Goal: Task Accomplishment & Management: Complete application form

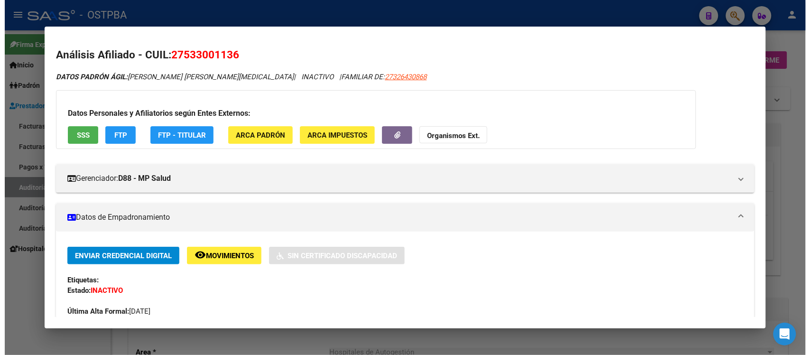
scroll to position [356, 0]
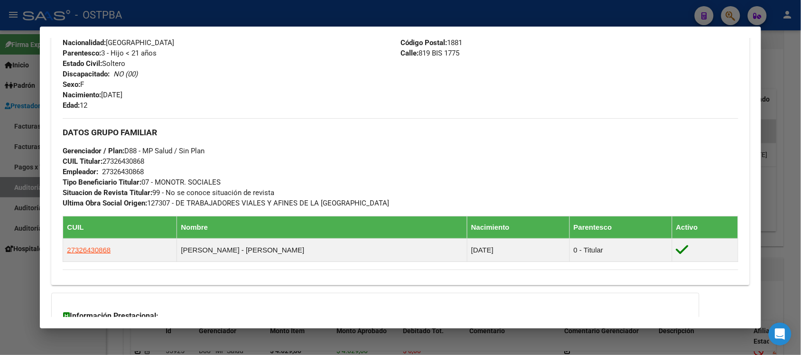
click at [796, 109] on div at bounding box center [400, 177] width 801 height 355
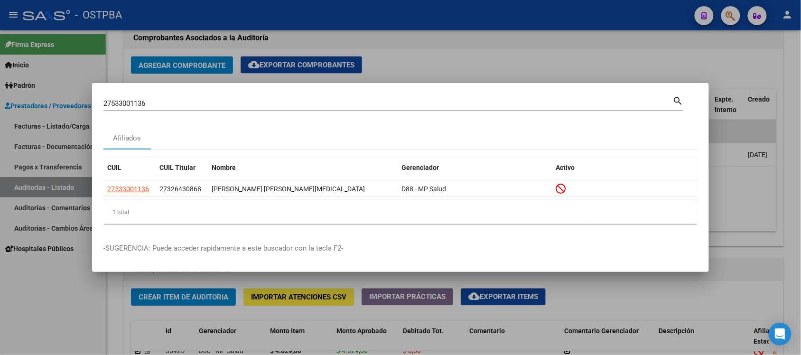
click at [700, 65] on div at bounding box center [400, 177] width 801 height 355
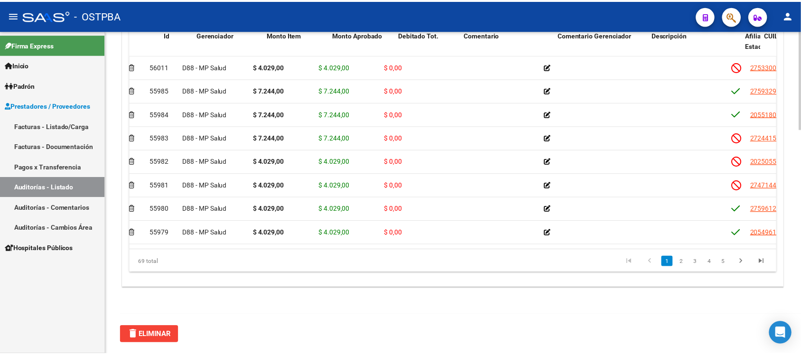
scroll to position [0, 0]
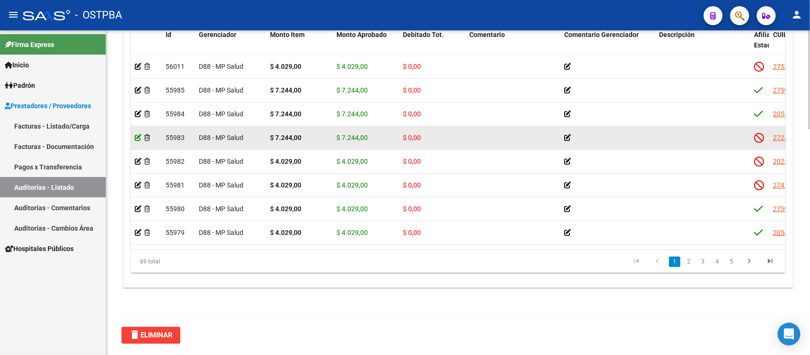
click at [137, 134] on icon at bounding box center [138, 137] width 7 height 7
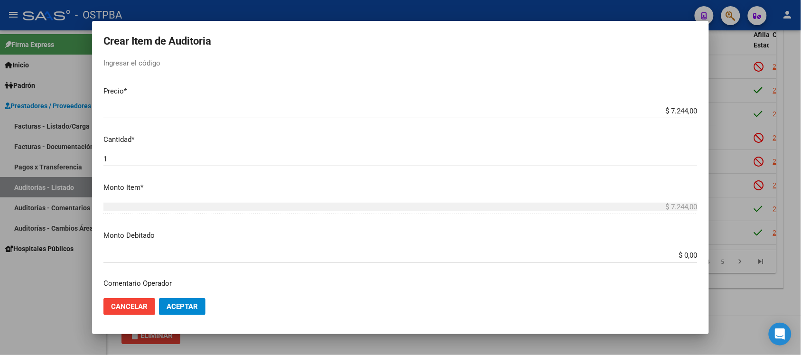
scroll to position [237, 0]
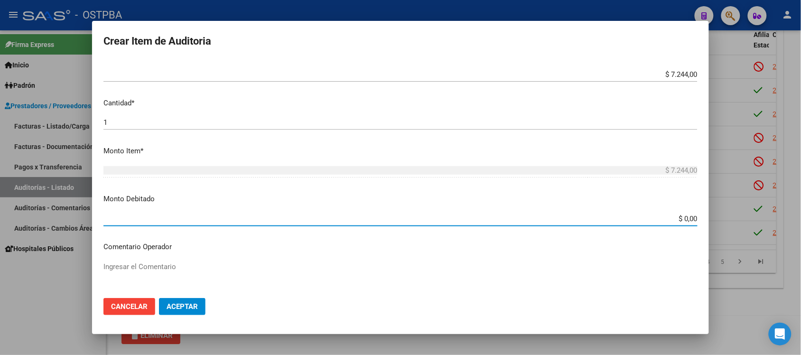
click at [672, 219] on input "$ 0,00" at bounding box center [400, 218] width 594 height 9
type input "$ 7.244,00"
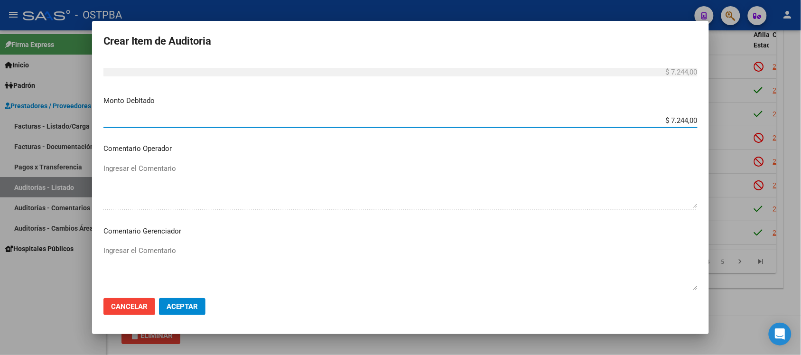
scroll to position [356, 0]
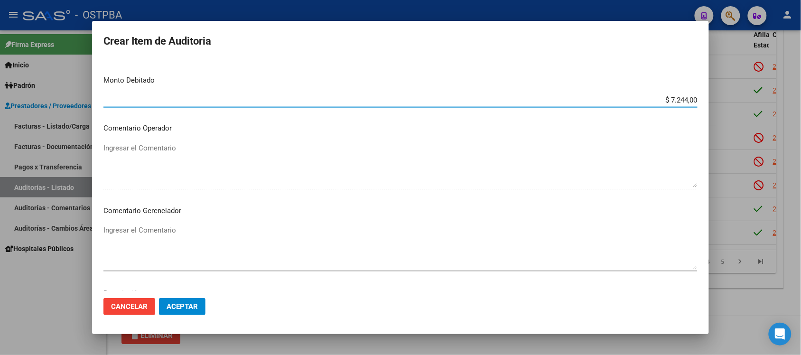
click at [155, 235] on textarea "Ingresar el Comentario" at bounding box center [400, 247] width 594 height 45
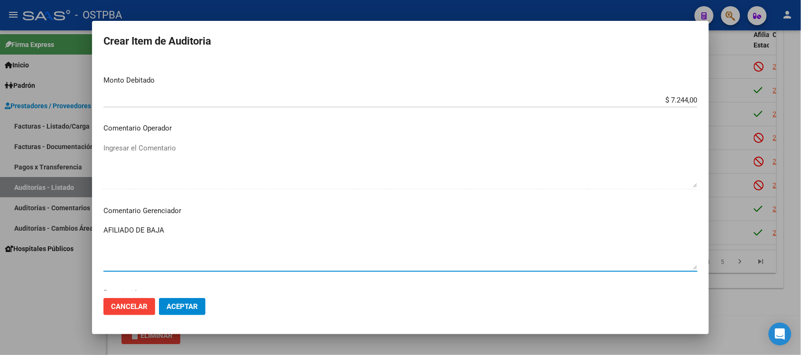
type textarea "AFILIADO DE BAJA"
click at [197, 301] on button "Aceptar" at bounding box center [182, 306] width 46 height 17
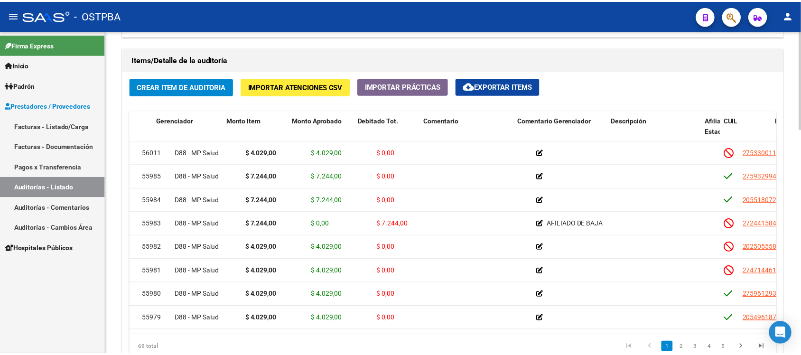
scroll to position [0, 0]
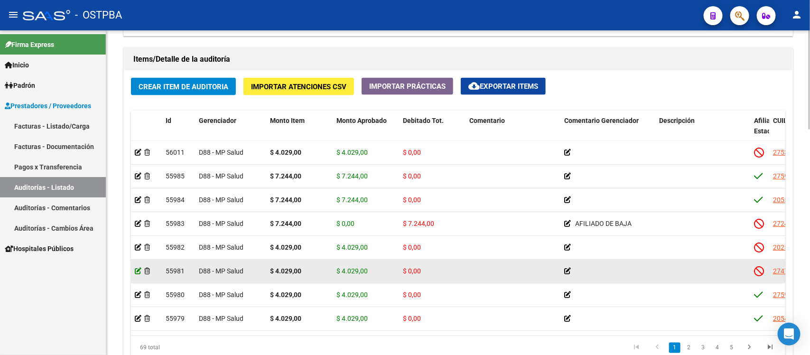
click at [140, 269] on icon at bounding box center [138, 271] width 7 height 7
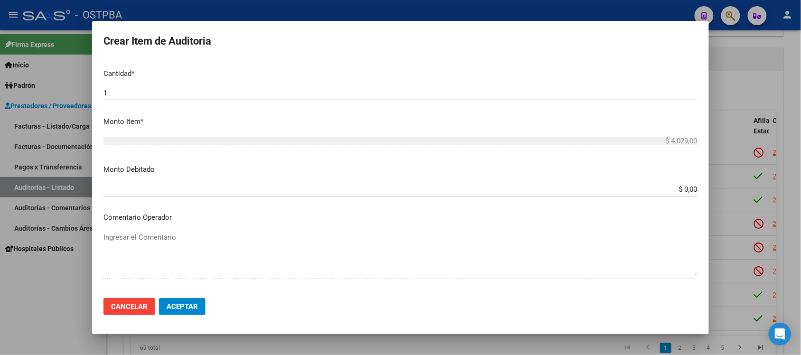
scroll to position [296, 0]
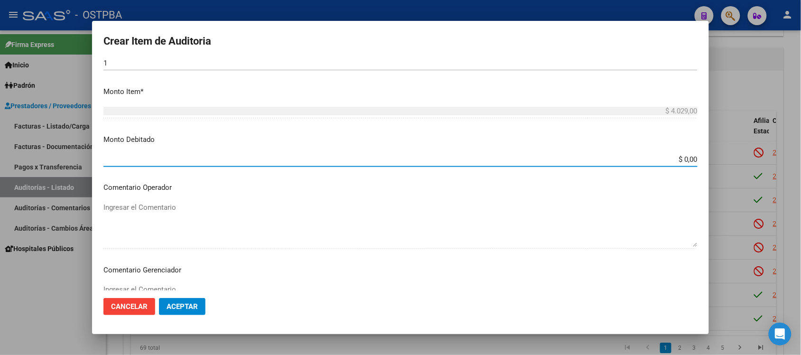
click at [684, 159] on input "$ 0,00" at bounding box center [400, 159] width 594 height 9
type input "$ 4.029,00"
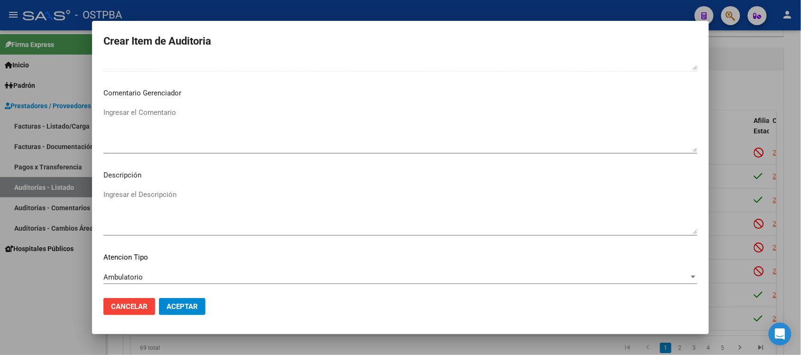
scroll to position [474, 0]
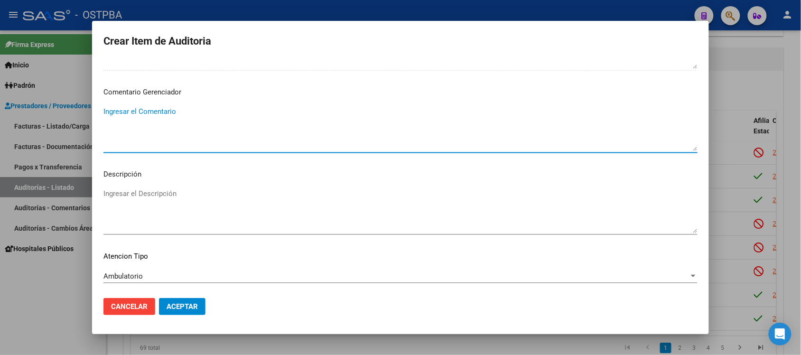
click at [156, 116] on textarea "Ingresar el Comentario" at bounding box center [400, 128] width 594 height 45
type textarea "IRREGULARIDAD EN PAGOS"
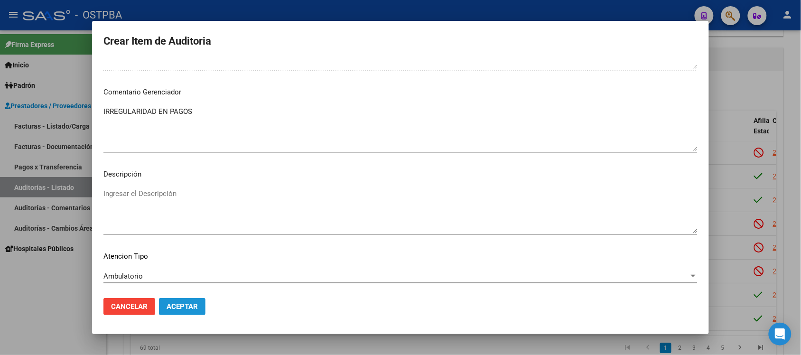
click at [182, 302] on span "Aceptar" at bounding box center [182, 306] width 31 height 9
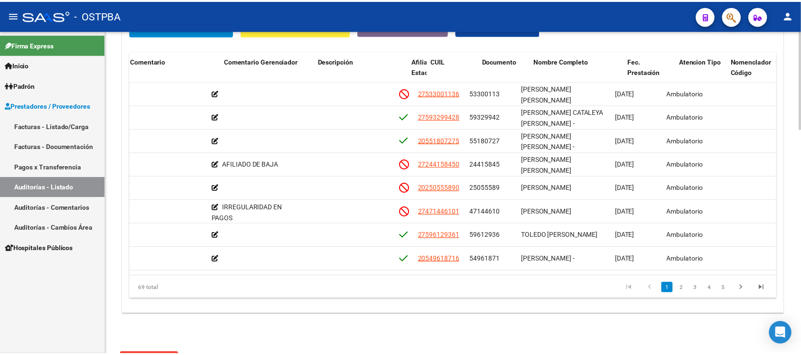
scroll to position [0, 408]
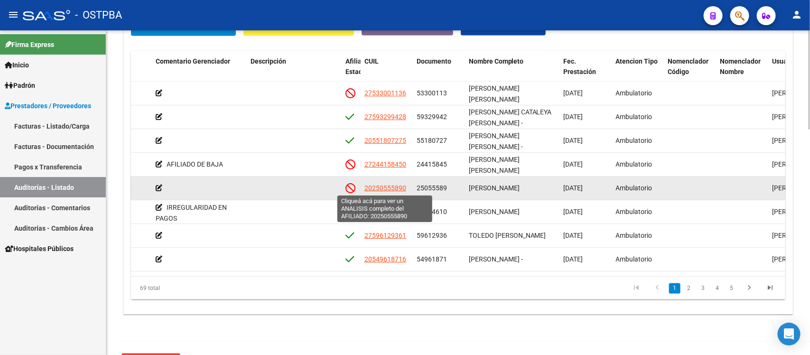
click at [377, 185] on span "20250555890" at bounding box center [385, 188] width 42 height 8
type textarea "20250555890"
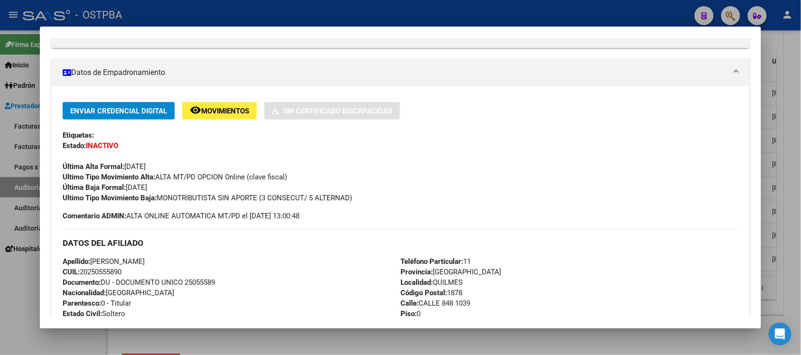
scroll to position [237, 0]
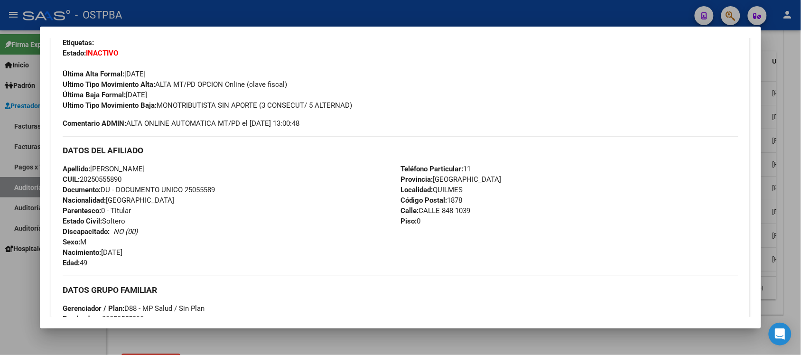
drag, startPoint x: 77, startPoint y: 185, endPoint x: 123, endPoint y: 183, distance: 46.1
click at [123, 183] on div "Apellido: JOSE AUGUSTO TAPIA CUIL: 20250555890 Documento: DU - DOCUMENTO UNICO …" at bounding box center [232, 216] width 338 height 104
click at [116, 179] on span "CUIL: 20250555890" at bounding box center [92, 179] width 59 height 9
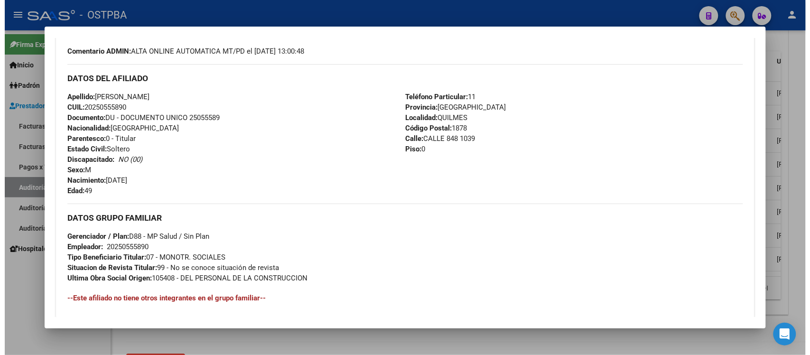
scroll to position [415, 0]
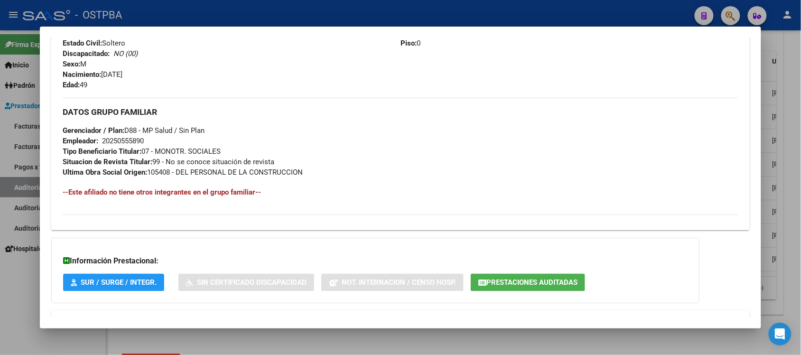
click at [781, 182] on div at bounding box center [400, 177] width 801 height 355
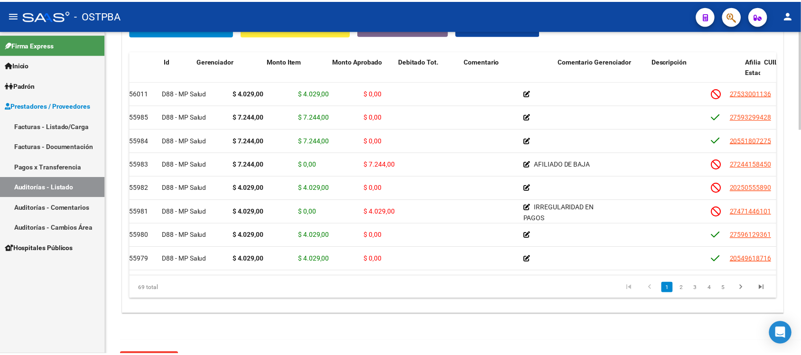
scroll to position [0, 0]
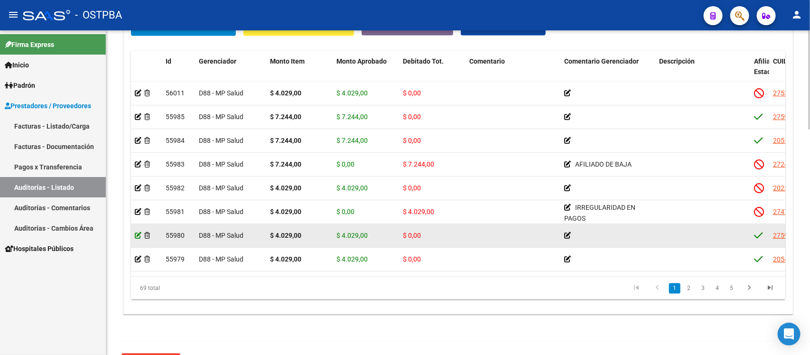
click at [135, 235] on icon at bounding box center [138, 235] width 7 height 7
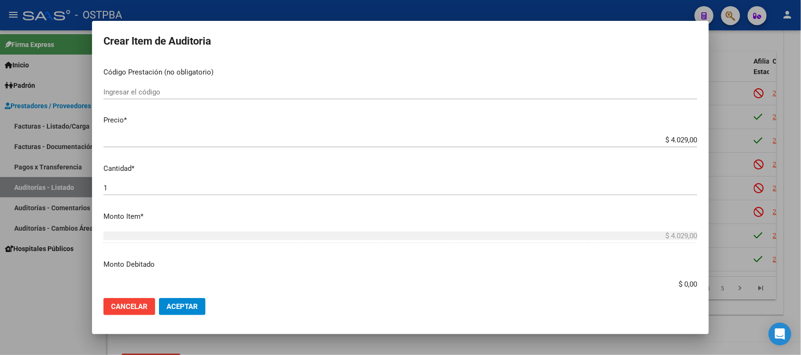
scroll to position [178, 0]
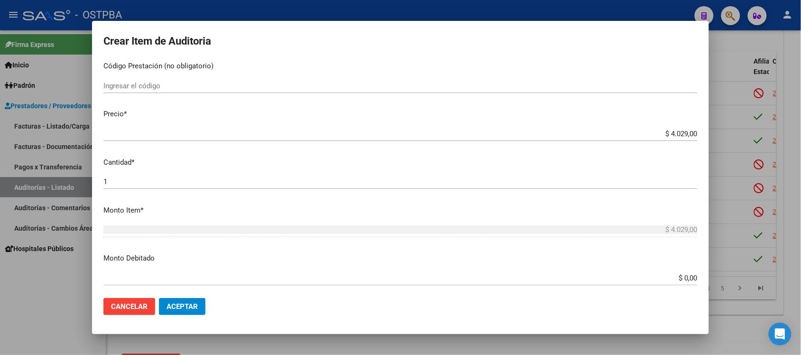
click at [674, 278] on input "$ 0,00" at bounding box center [400, 278] width 594 height 9
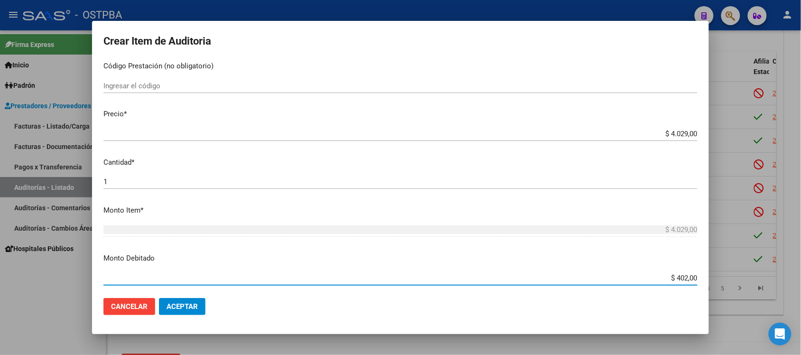
type input "$ 4.029,00"
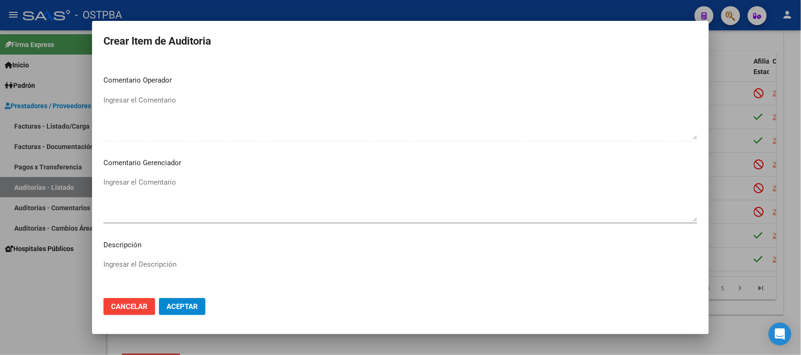
scroll to position [415, 0]
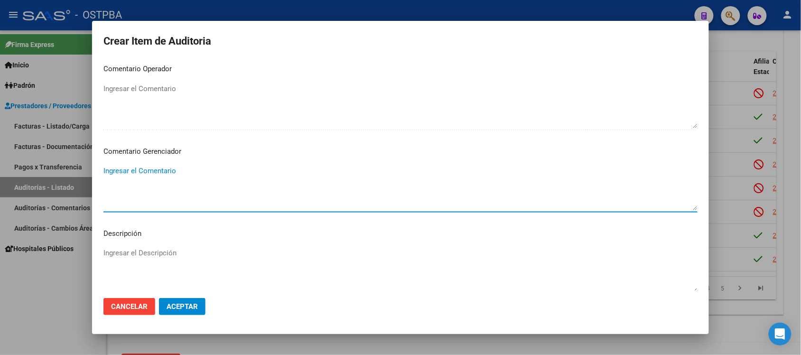
click at [135, 174] on textarea "Ingresar el Comentario" at bounding box center [400, 188] width 594 height 45
type textarea "IRREGULARIDAD EN PAGOS"
click at [177, 302] on span "Aceptar" at bounding box center [182, 306] width 31 height 9
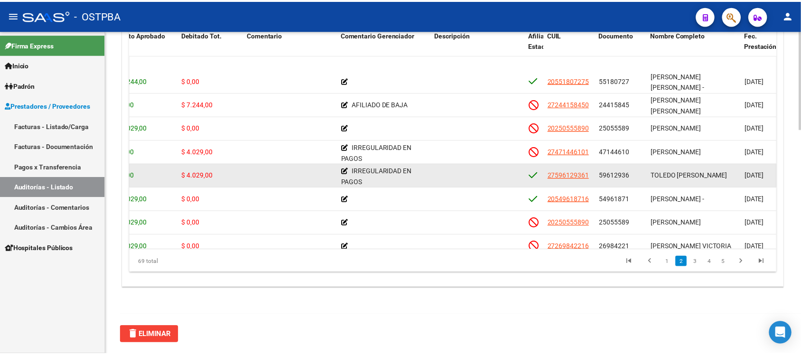
scroll to position [59, 219]
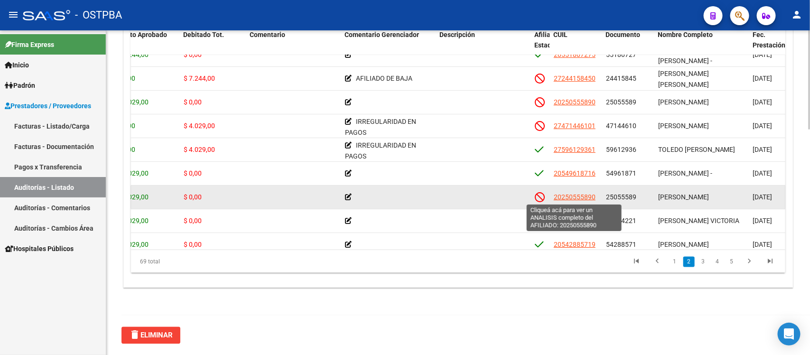
click at [583, 197] on span "20250555890" at bounding box center [575, 197] width 42 height 8
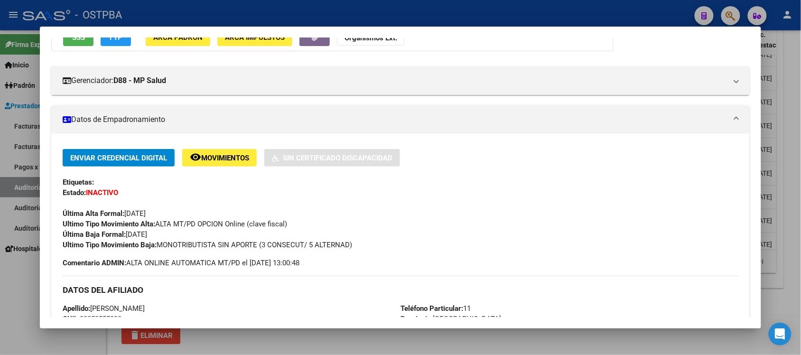
scroll to position [119, 0]
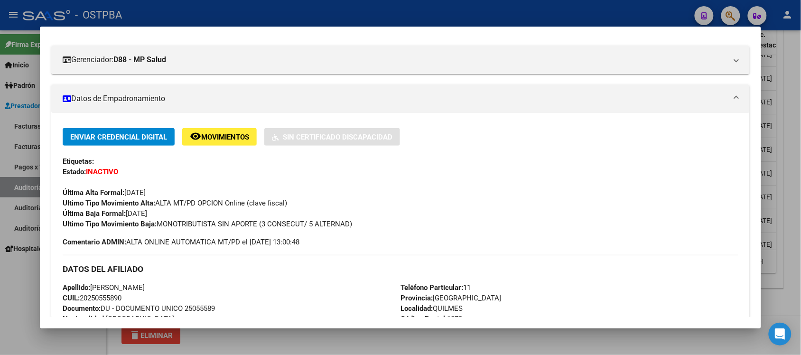
drag, startPoint x: 75, startPoint y: 299, endPoint x: 123, endPoint y: 298, distance: 48.4
click at [123, 298] on div "Apellido: JOSE AUGUSTO TAPIA CUIL: 20250555890 Documento: DU - DOCUMENTO UNICO …" at bounding box center [232, 334] width 338 height 104
copy span "20250555890"
click at [795, 216] on div at bounding box center [400, 177] width 801 height 355
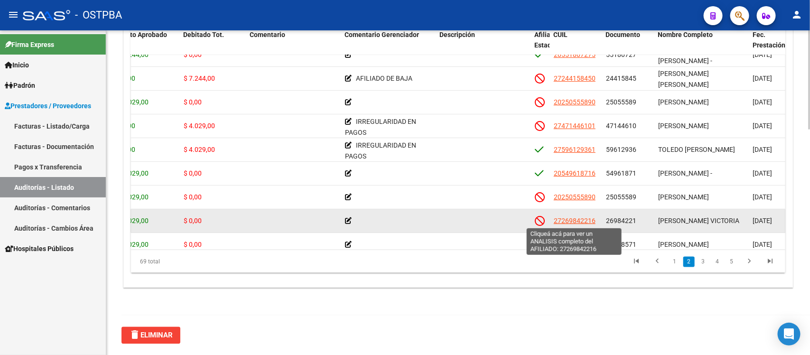
click at [572, 222] on span "27269842216" at bounding box center [575, 221] width 42 height 8
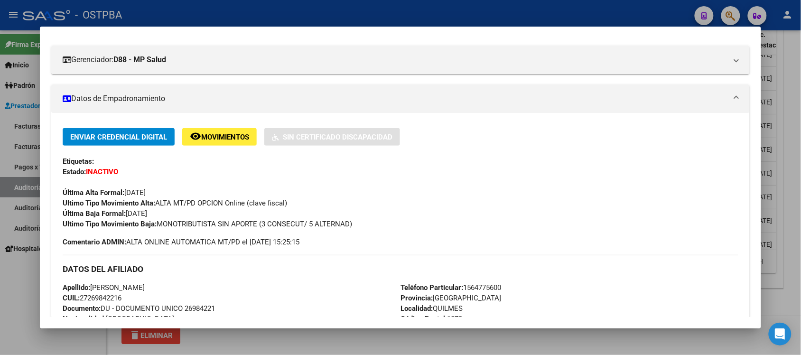
click at [784, 285] on div at bounding box center [400, 177] width 801 height 355
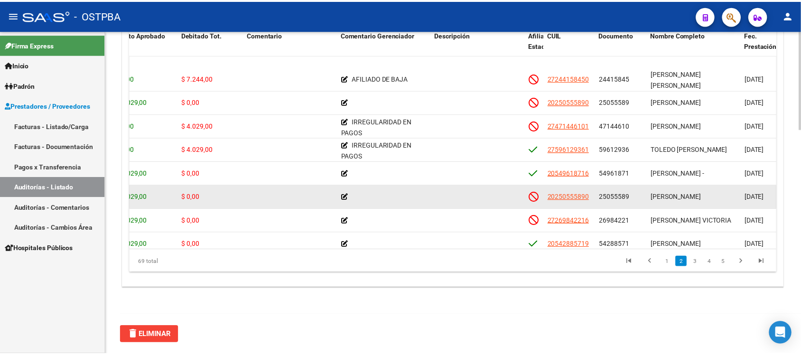
scroll to position [119, 219]
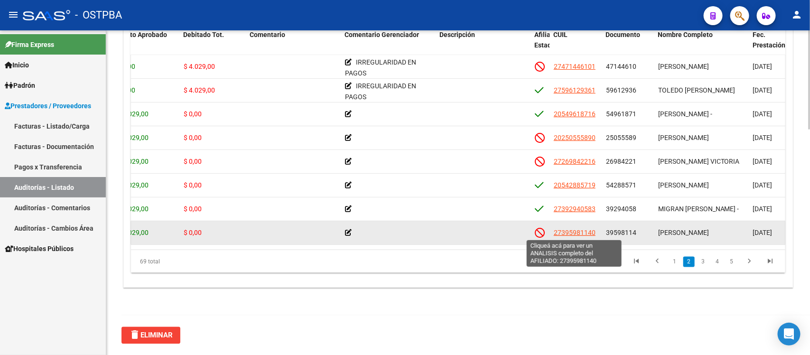
click at [582, 233] on span "27395981140" at bounding box center [575, 233] width 42 height 8
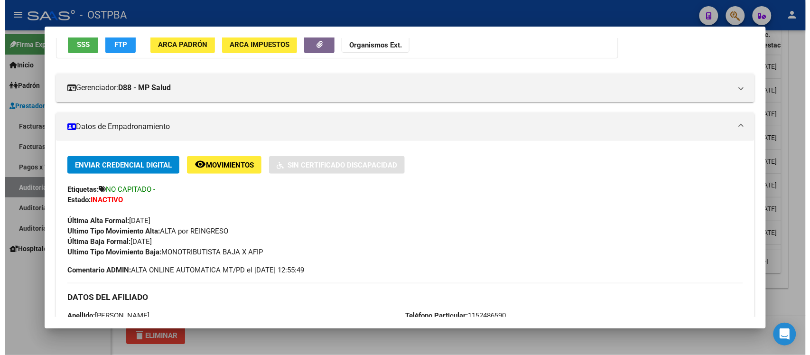
scroll to position [119, 0]
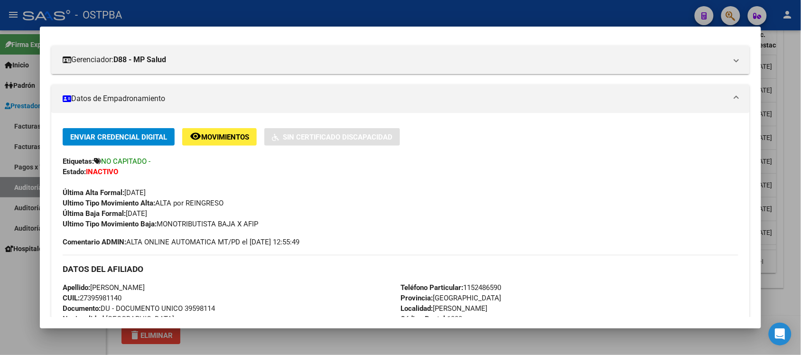
click at [783, 238] on div at bounding box center [400, 177] width 801 height 355
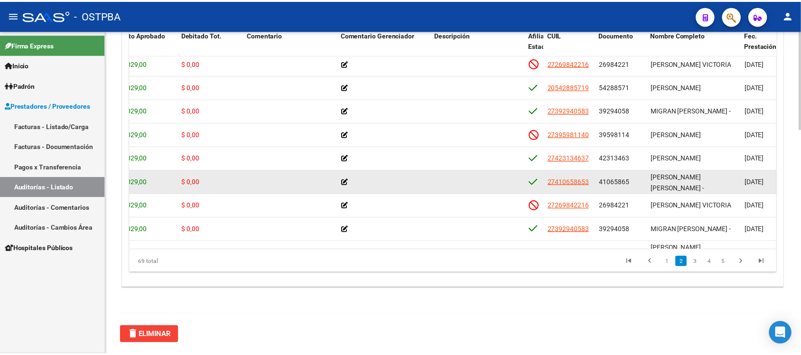
scroll to position [237, 219]
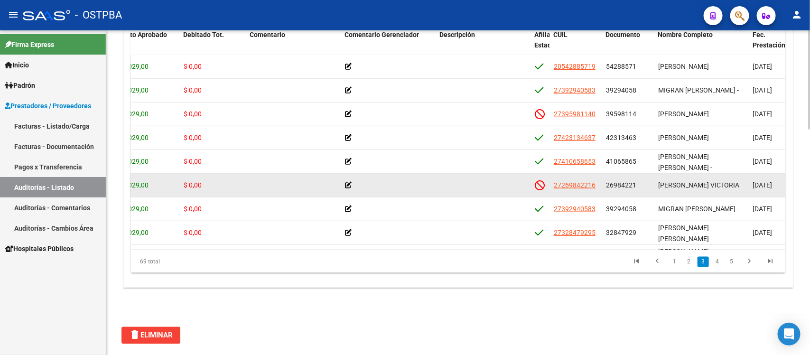
click at [591, 190] on datatable-body-cell "27269842216" at bounding box center [576, 185] width 52 height 23
click at [588, 181] on span "27269842216" at bounding box center [575, 185] width 42 height 8
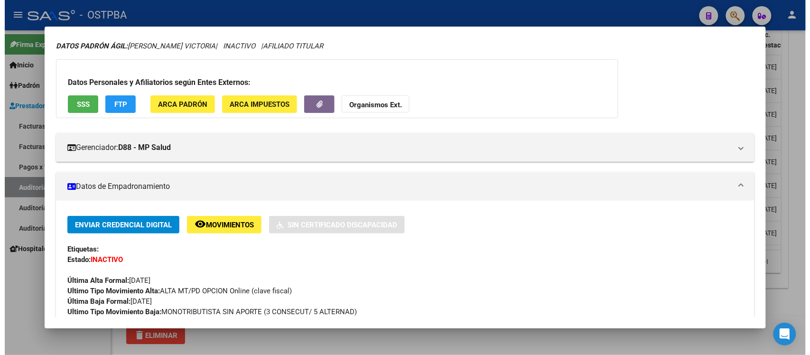
scroll to position [59, 0]
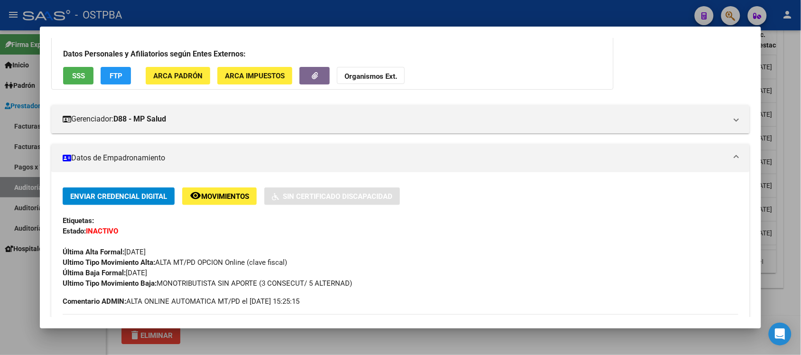
click at [796, 247] on div at bounding box center [400, 177] width 801 height 355
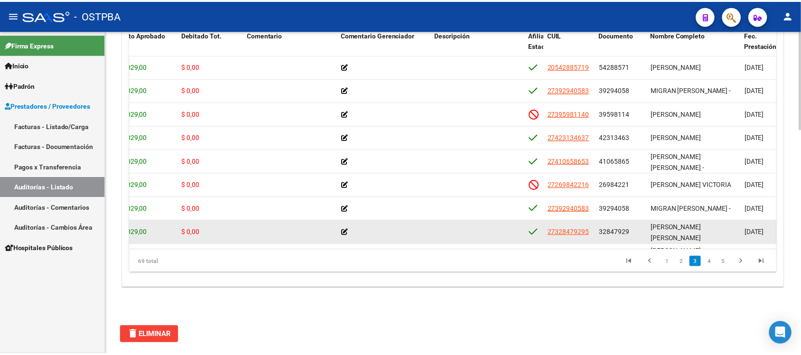
scroll to position [296, 219]
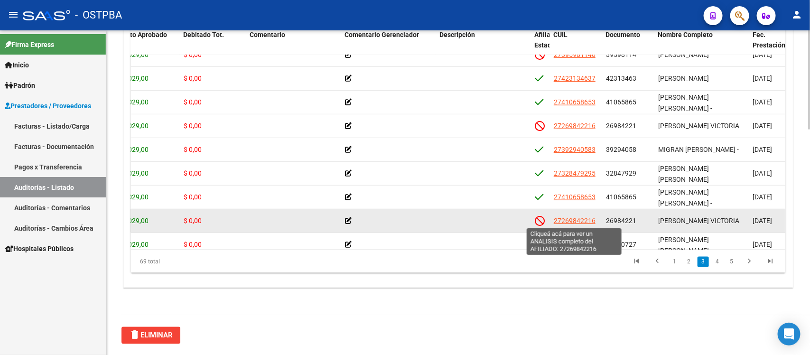
click at [583, 217] on span "27269842216" at bounding box center [575, 221] width 42 height 8
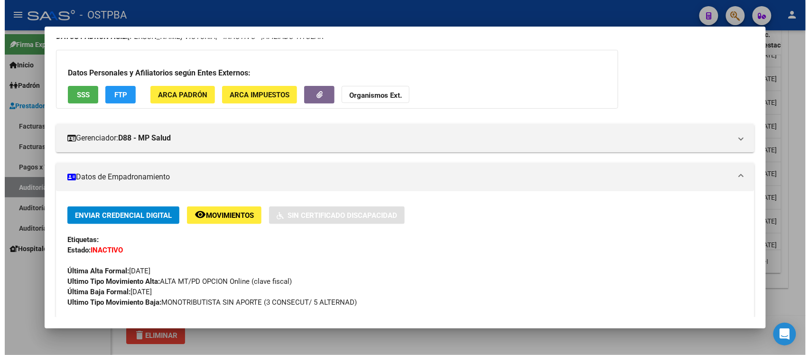
scroll to position [59, 0]
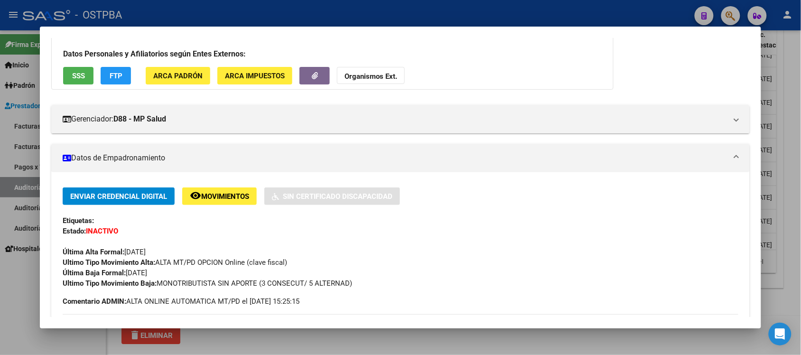
click at [795, 268] on div at bounding box center [400, 177] width 801 height 355
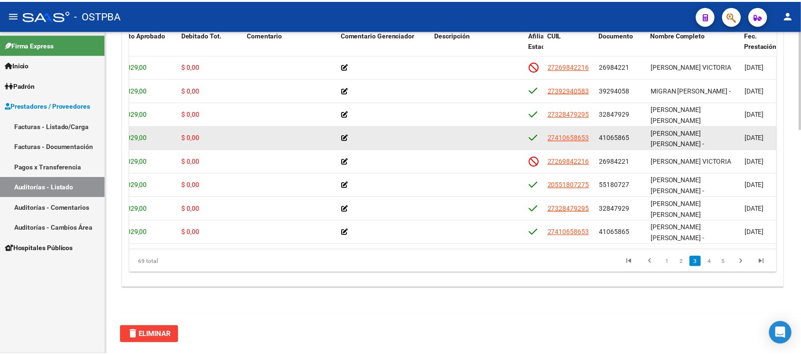
scroll to position [415, 219]
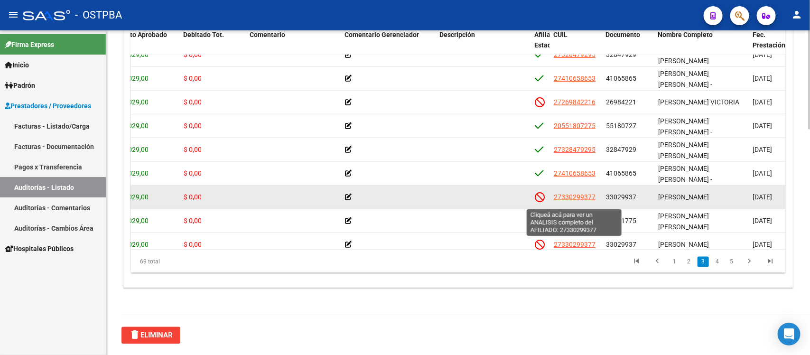
click at [591, 198] on span "27330299377" at bounding box center [575, 197] width 42 height 8
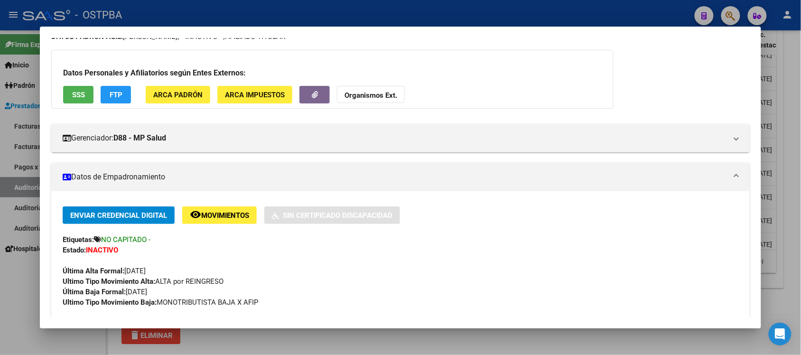
scroll to position [59, 0]
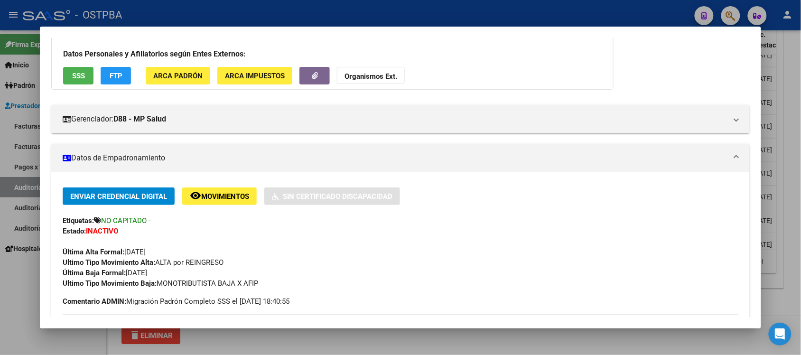
click at [781, 271] on div at bounding box center [400, 177] width 801 height 355
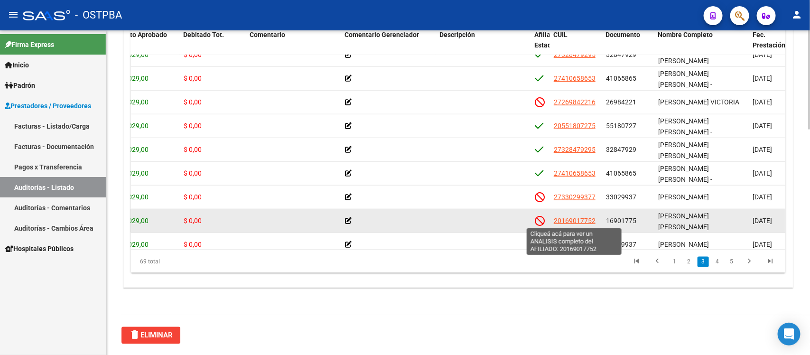
click at [564, 220] on span "20169017752" at bounding box center [575, 221] width 42 height 8
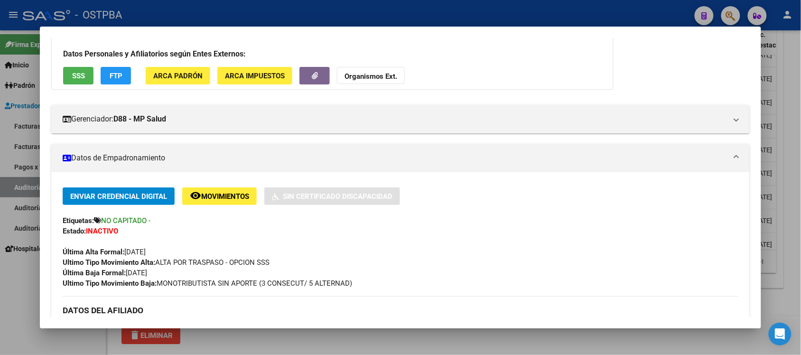
click at [737, 333] on div at bounding box center [400, 177] width 801 height 355
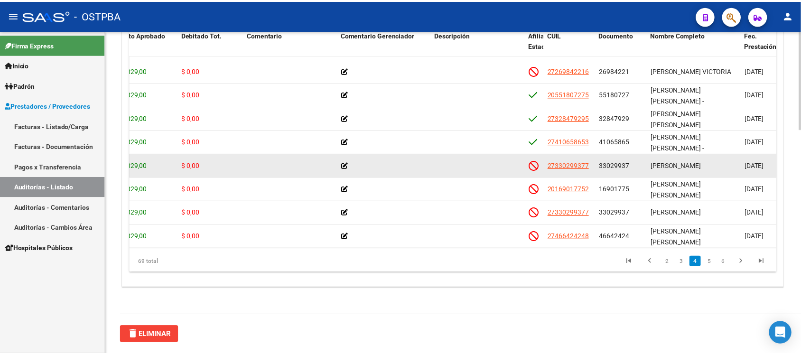
scroll to position [474, 219]
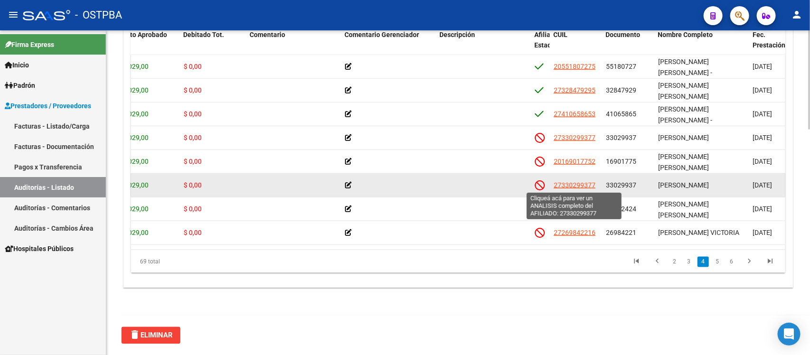
click at [560, 185] on span "27330299377" at bounding box center [575, 185] width 42 height 8
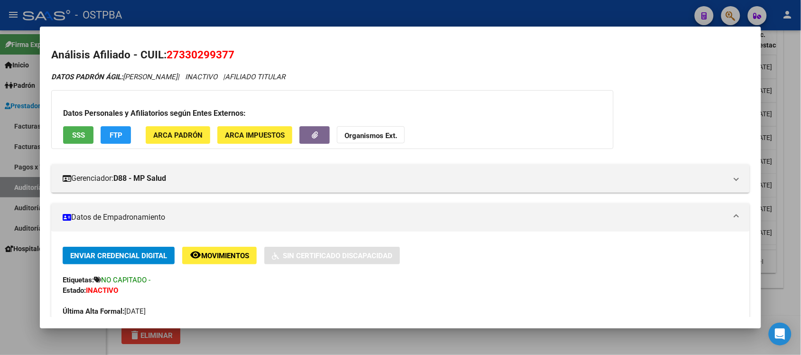
scroll to position [59, 0]
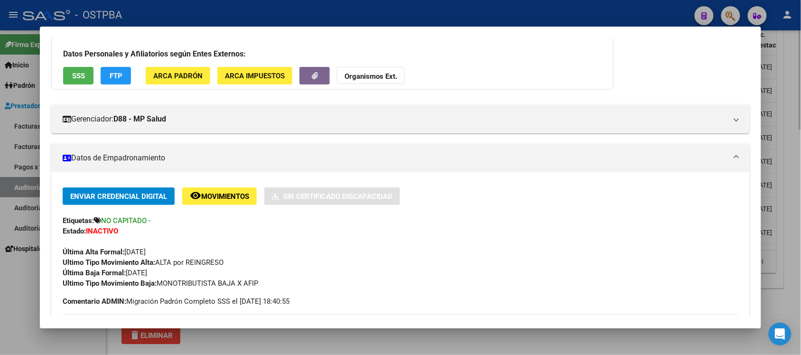
click at [786, 235] on div at bounding box center [400, 177] width 801 height 355
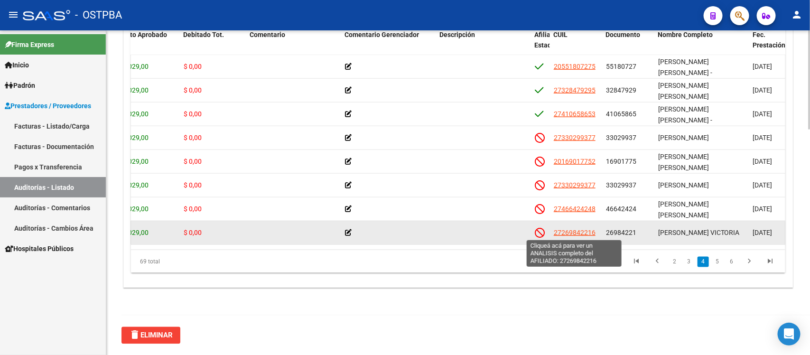
click at [572, 229] on span "27269842216" at bounding box center [575, 233] width 42 height 8
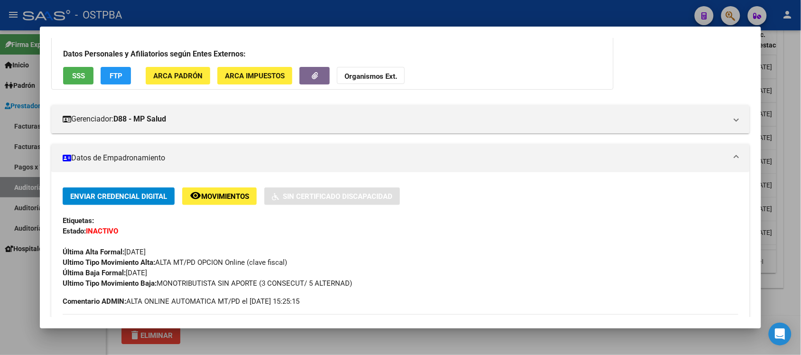
click at [792, 248] on div at bounding box center [400, 177] width 801 height 355
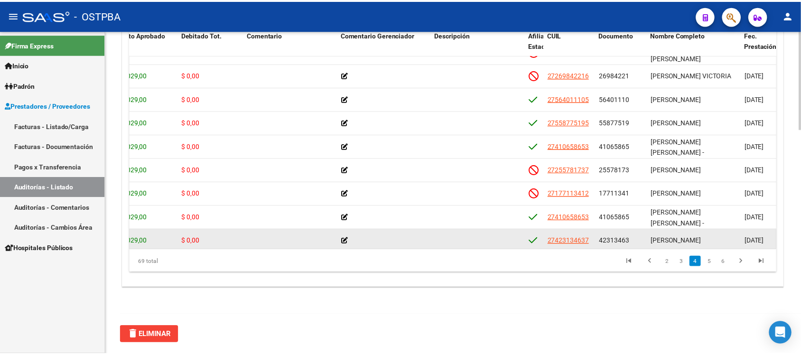
scroll to position [652, 219]
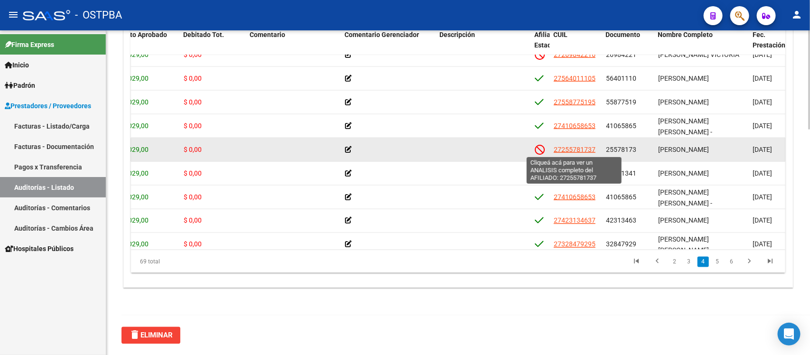
click at [577, 148] on span "27255781737" at bounding box center [575, 150] width 42 height 8
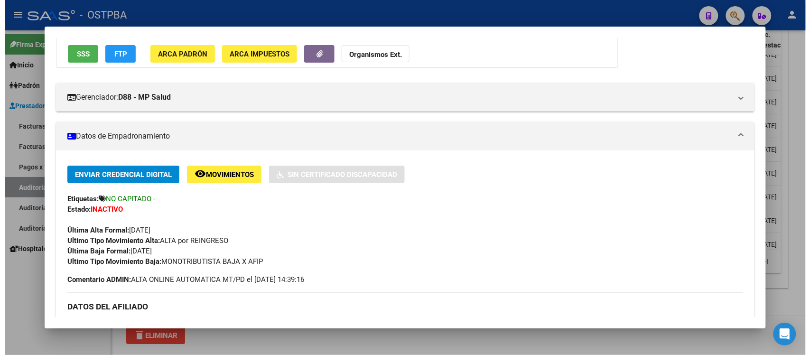
scroll to position [119, 0]
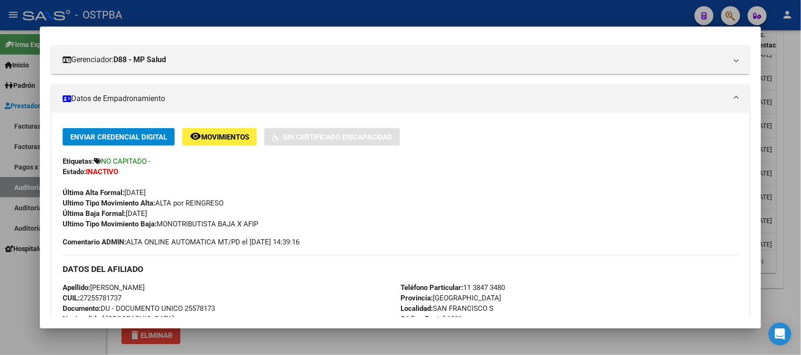
click at [796, 262] on div at bounding box center [400, 177] width 801 height 355
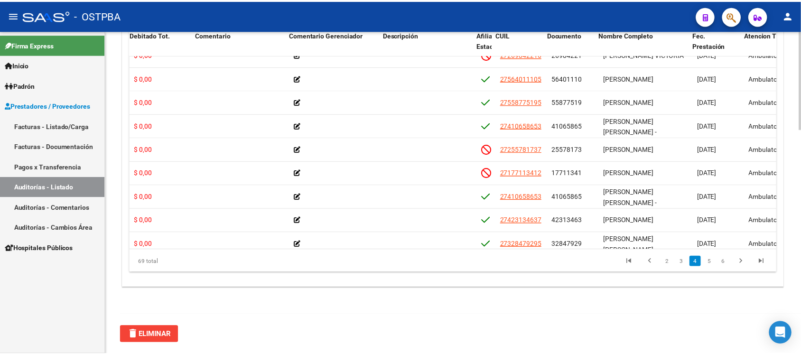
scroll to position [652, 271]
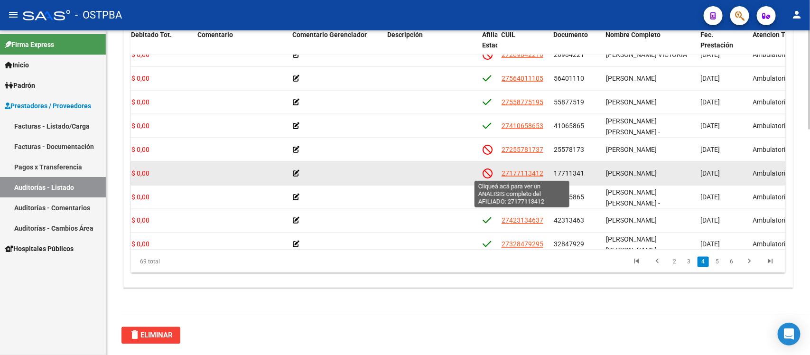
click at [532, 174] on span "27177113412" at bounding box center [522, 173] width 42 height 8
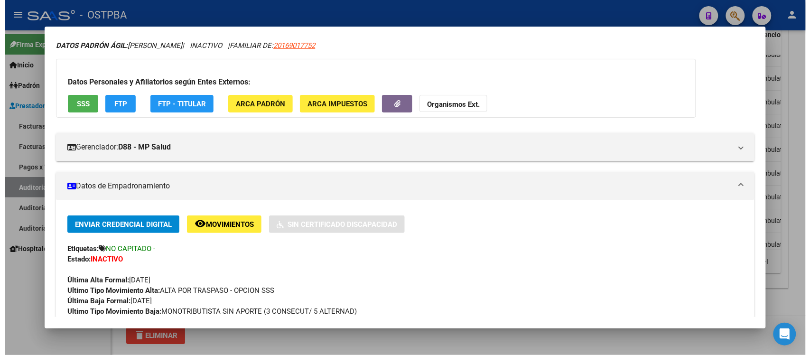
scroll to position [59, 0]
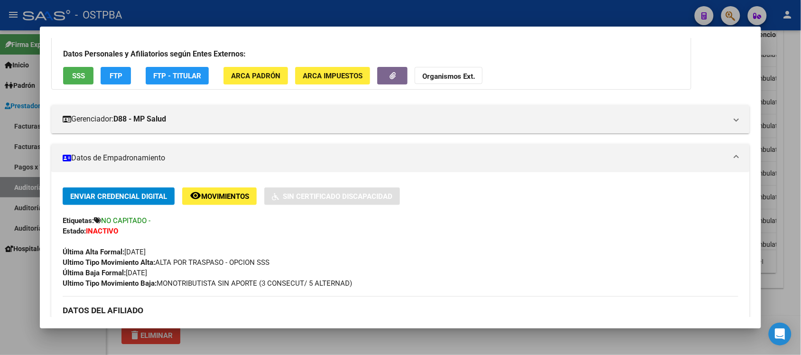
click at [783, 303] on div at bounding box center [400, 177] width 801 height 355
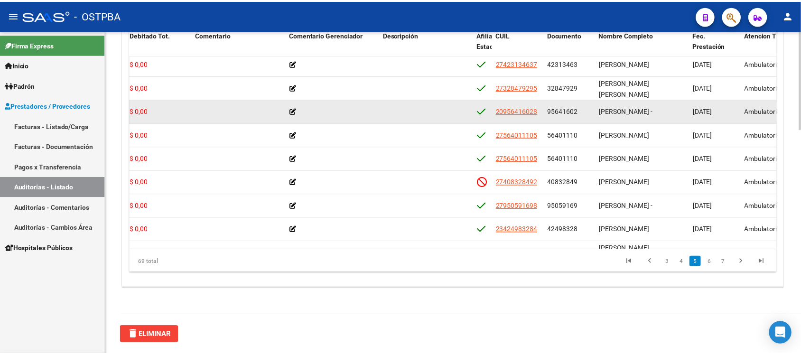
scroll to position [830, 271]
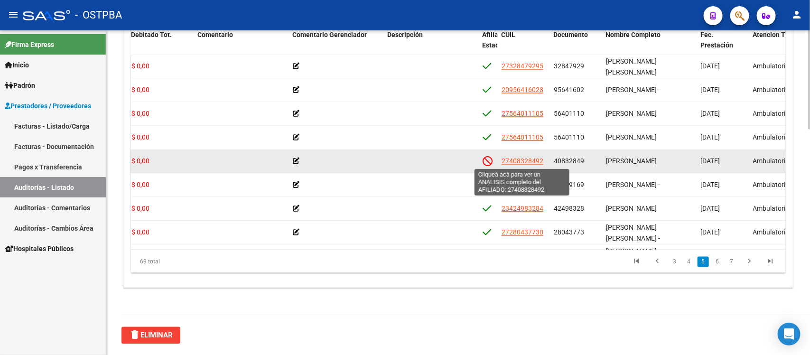
click at [518, 157] on span "27408328492" at bounding box center [522, 161] width 42 height 8
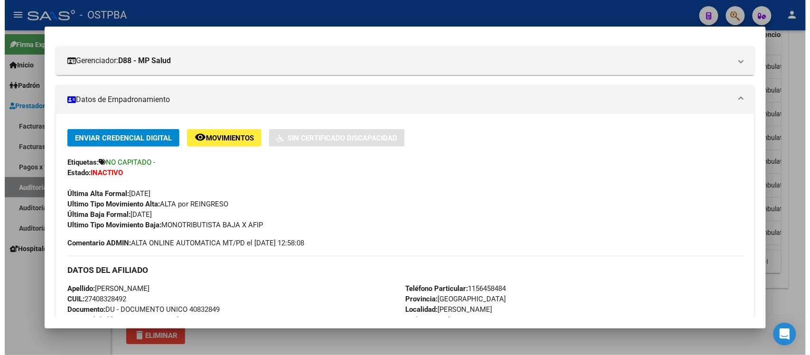
scroll to position [119, 0]
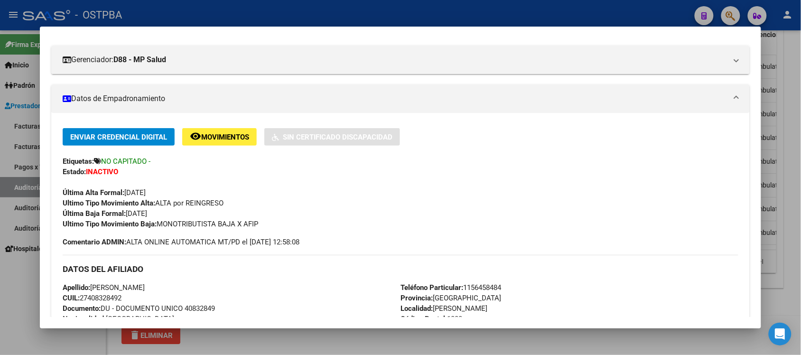
click at [784, 287] on div at bounding box center [400, 177] width 801 height 355
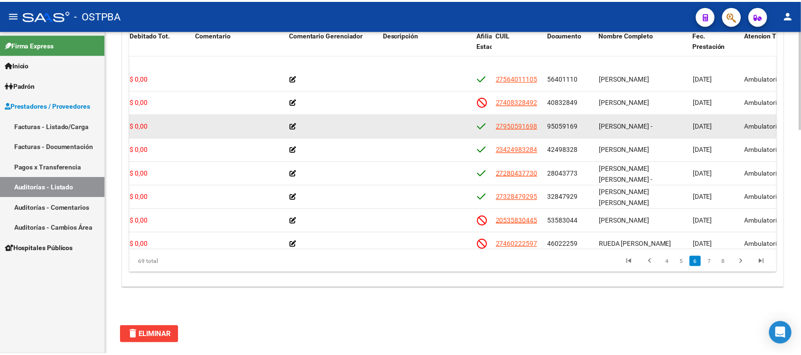
scroll to position [949, 271]
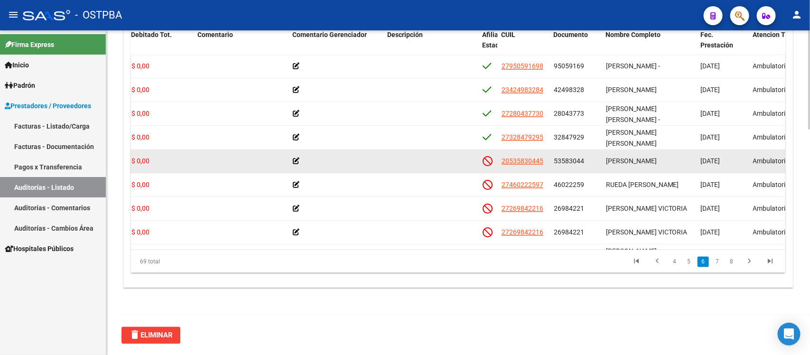
click at [518, 156] on app-link-go-to "20535830445" at bounding box center [522, 161] width 42 height 11
click at [520, 158] on span "20535830445" at bounding box center [522, 161] width 42 height 8
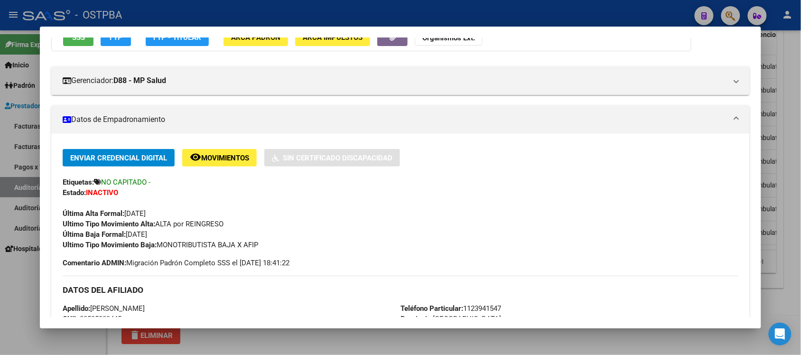
scroll to position [119, 0]
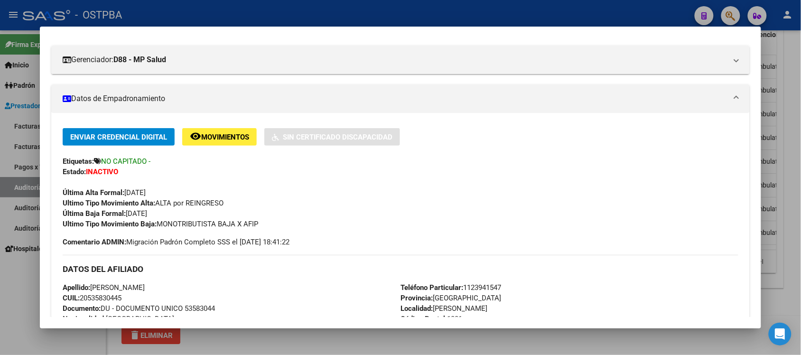
click at [789, 304] on div at bounding box center [400, 177] width 801 height 355
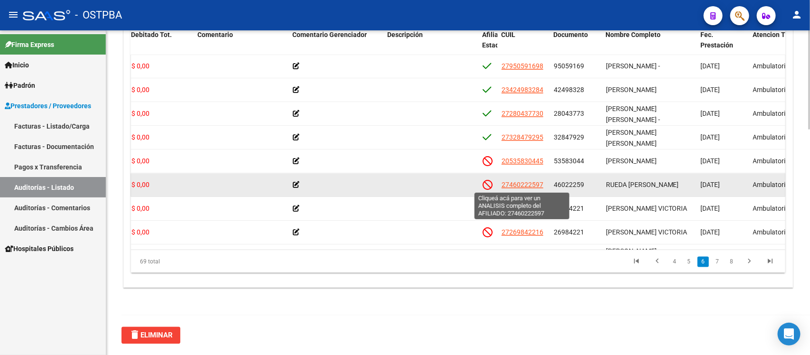
click at [520, 183] on span "27460222597" at bounding box center [522, 185] width 42 height 8
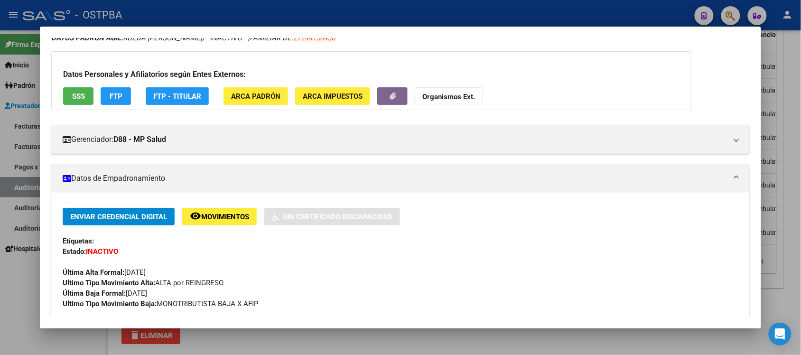
scroll to position [59, 0]
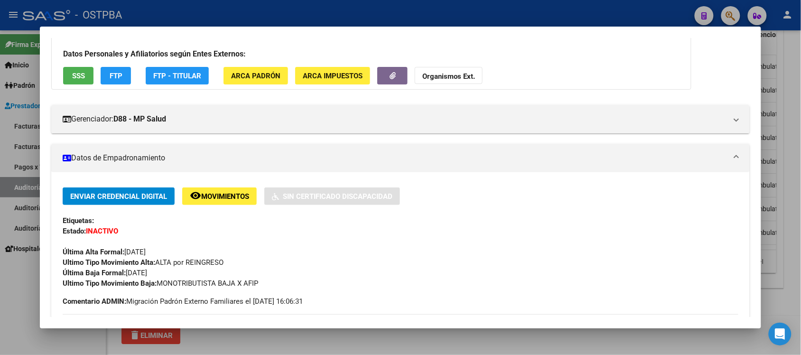
click at [620, 336] on div at bounding box center [400, 177] width 801 height 355
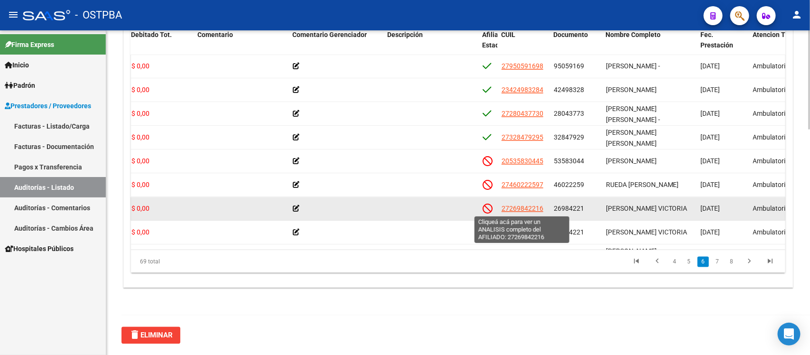
click at [523, 209] on span "27269842216" at bounding box center [522, 209] width 42 height 8
type textarea "27269842216"
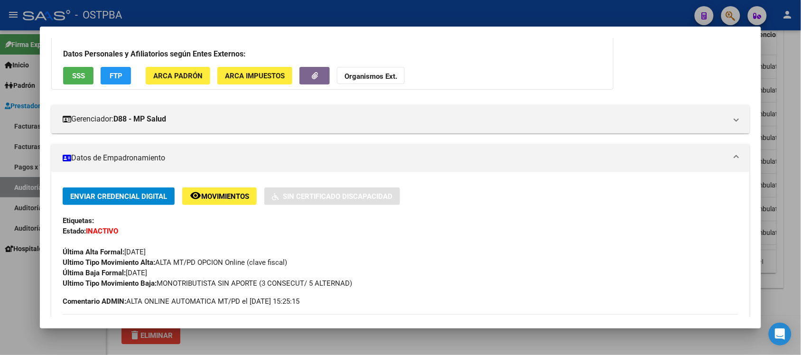
click at [787, 174] on div at bounding box center [400, 177] width 801 height 355
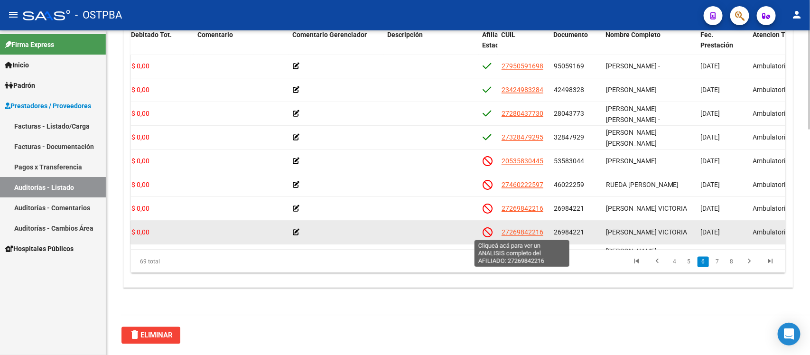
click at [520, 229] on span "27269842216" at bounding box center [522, 233] width 42 height 8
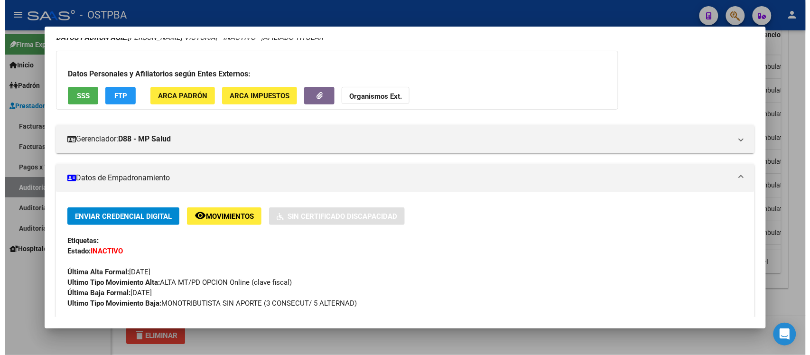
scroll to position [119, 0]
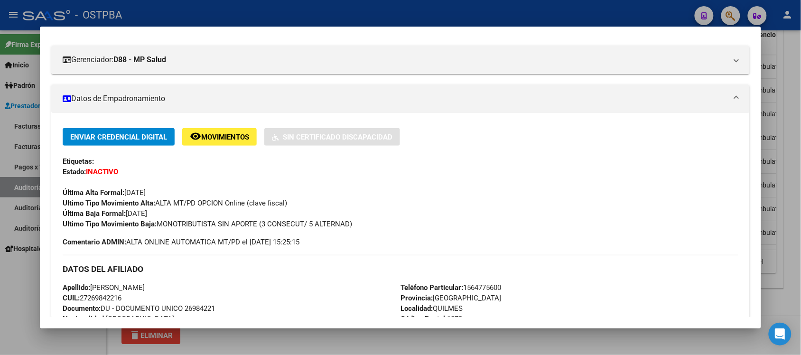
click at [791, 66] on div at bounding box center [400, 177] width 801 height 355
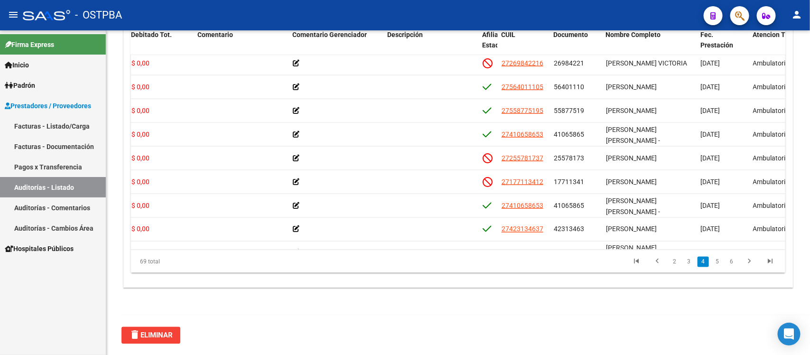
scroll to position [624, 271]
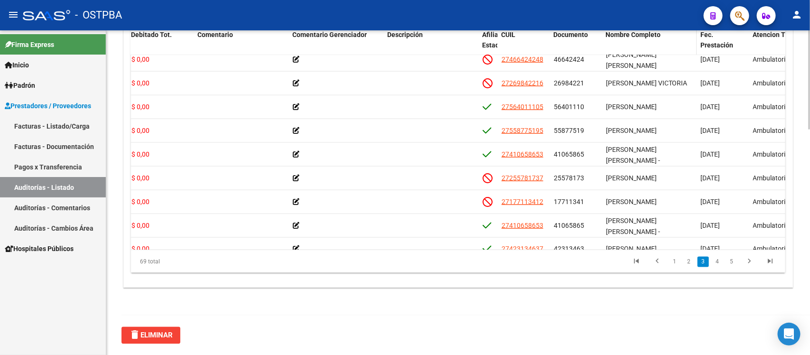
click at [648, 32] on span "Nombre Completo" at bounding box center [633, 35] width 55 height 8
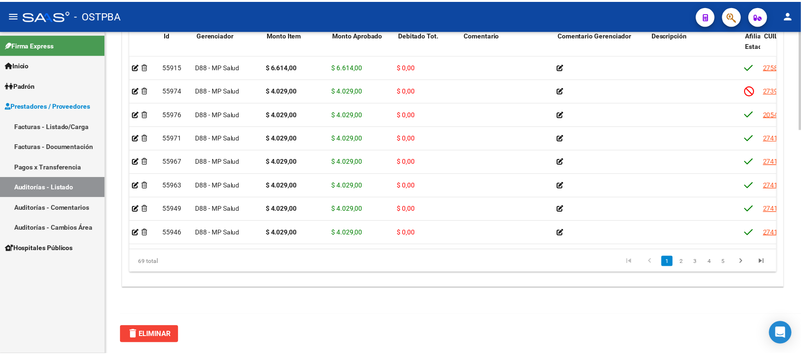
scroll to position [0, 0]
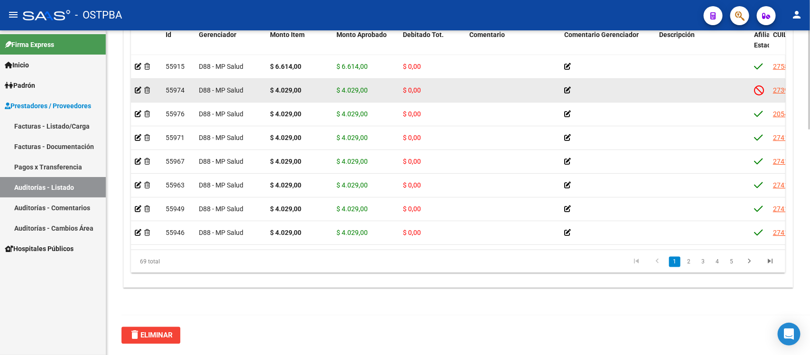
click at [141, 93] on div at bounding box center [146, 90] width 23 height 11
click at [136, 89] on icon at bounding box center [138, 90] width 7 height 7
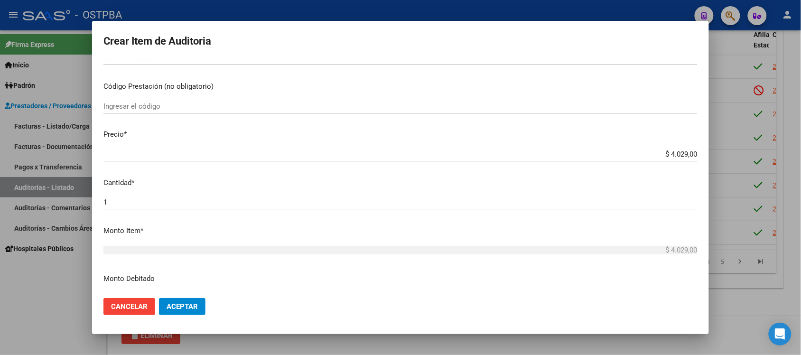
scroll to position [178, 0]
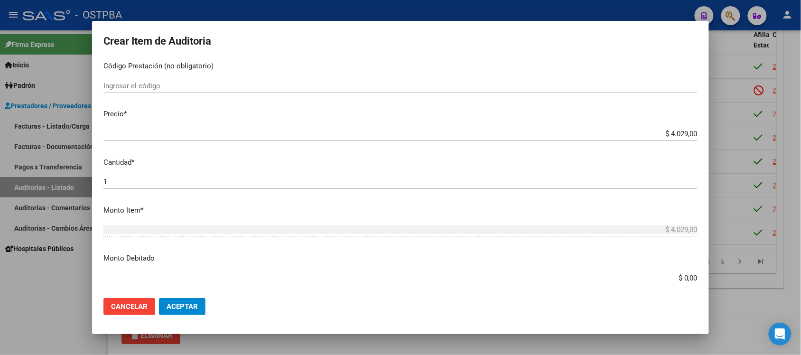
click at [680, 278] on input "$ 0,00" at bounding box center [400, 278] width 594 height 9
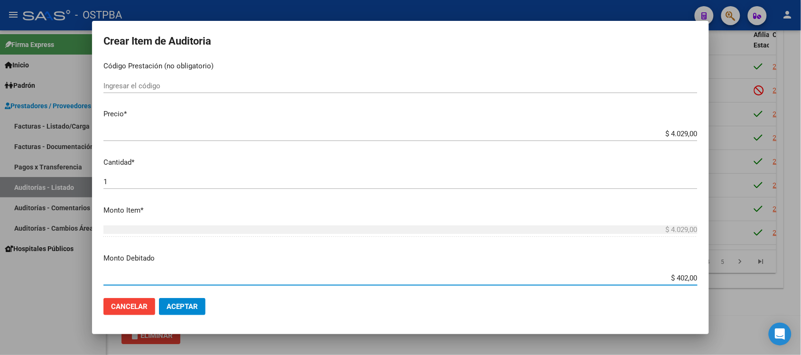
type input "$ 4.029,00"
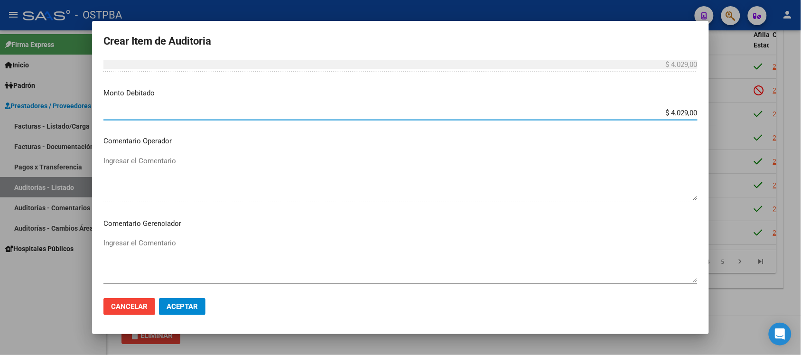
scroll to position [356, 0]
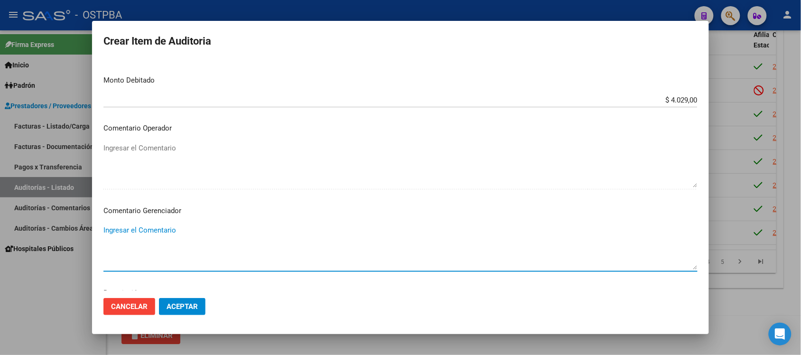
click at [143, 231] on textarea "Ingresar el Comentario" at bounding box center [400, 247] width 594 height 45
type textarea "IRREGULARIDAD EN PAGOS"
click at [171, 305] on span "Aceptar" at bounding box center [182, 306] width 31 height 9
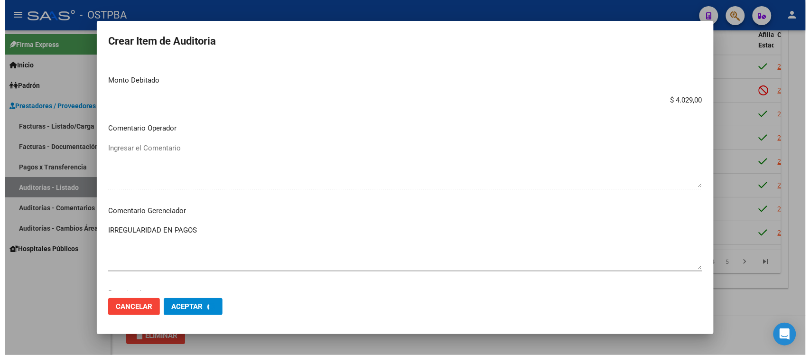
scroll to position [0, 0]
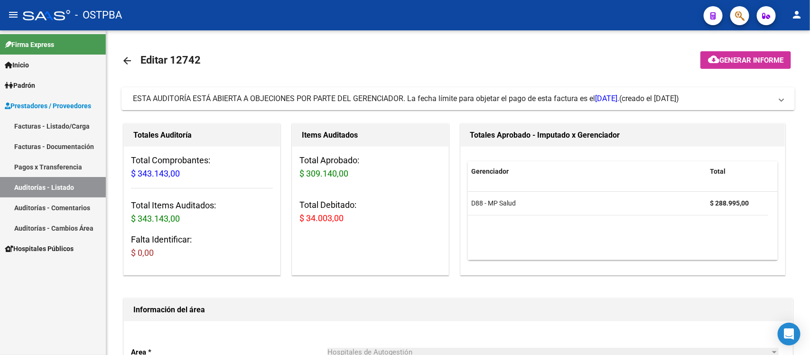
click at [38, 182] on link "Auditorías - Listado" at bounding box center [53, 187] width 106 height 20
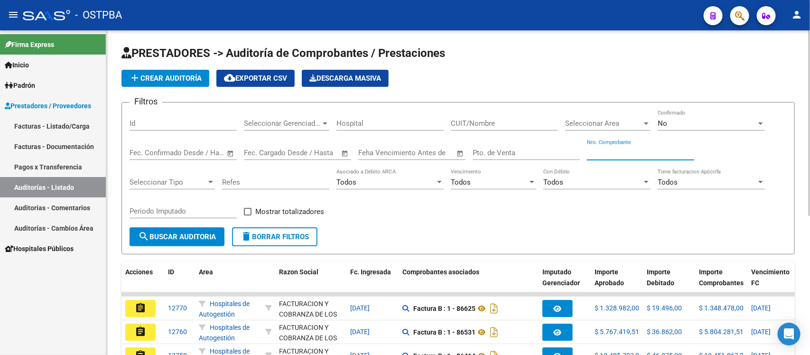
click at [609, 149] on input "Nro. Comprobante" at bounding box center [640, 152] width 107 height 9
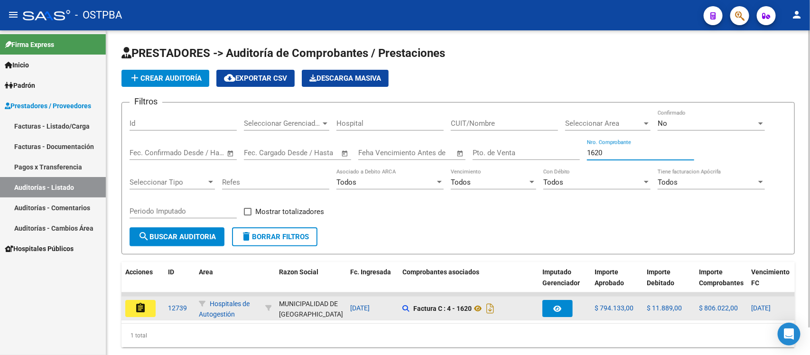
type input "1620"
click at [143, 306] on mat-icon "assignment" at bounding box center [140, 307] width 11 height 11
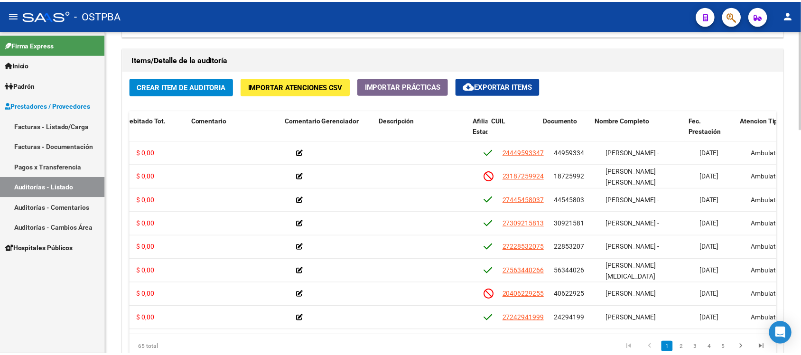
scroll to position [0, 276]
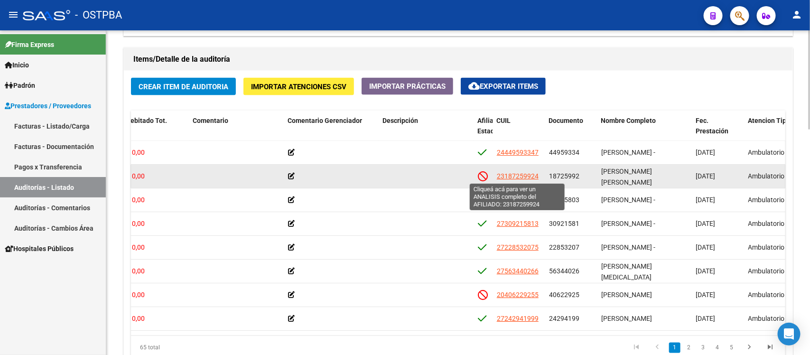
click at [513, 172] on span "23187259924" at bounding box center [518, 176] width 42 height 8
type textarea "23187259924"
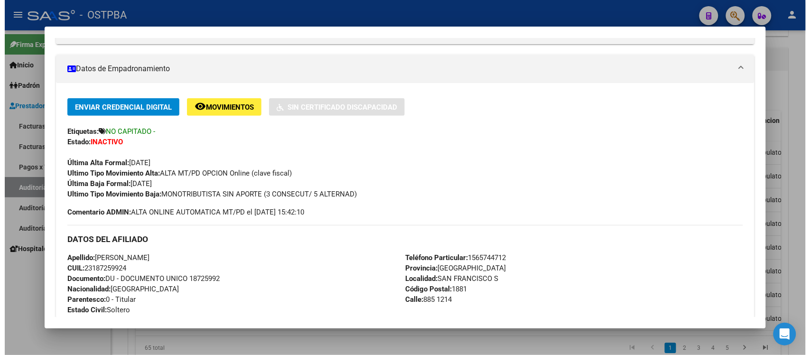
scroll to position [178, 0]
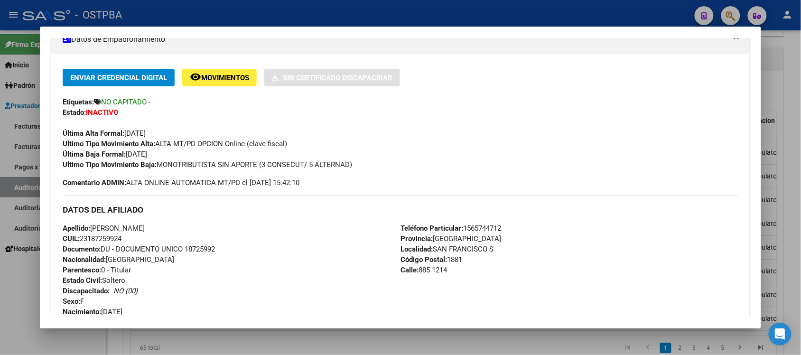
drag, startPoint x: 77, startPoint y: 235, endPoint x: 121, endPoint y: 239, distance: 43.8
click at [121, 239] on span "CUIL: 23187259924" at bounding box center [92, 238] width 59 height 9
copy span "23187259924"
click at [782, 76] on div at bounding box center [400, 177] width 801 height 355
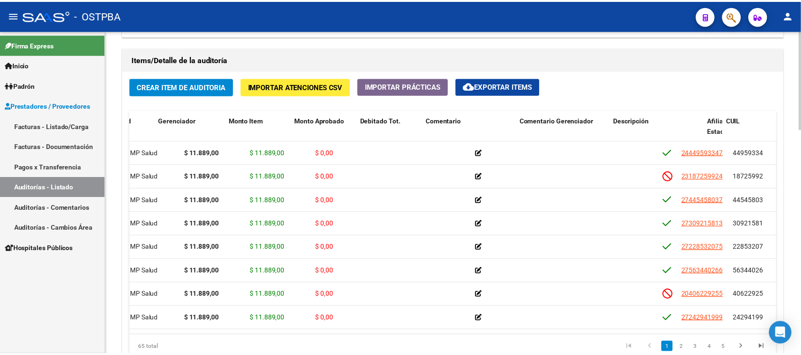
scroll to position [0, 0]
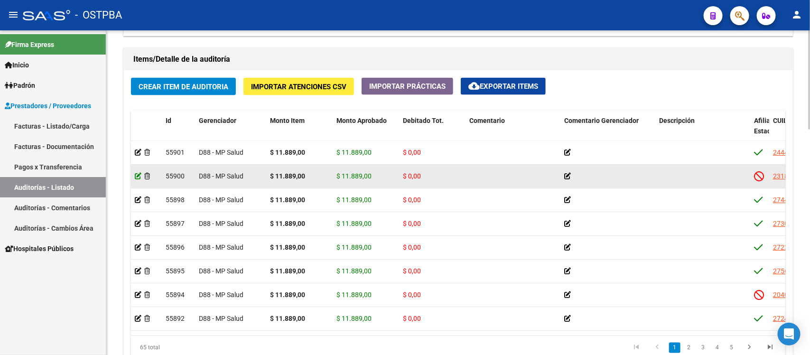
click at [137, 176] on icon at bounding box center [138, 176] width 7 height 7
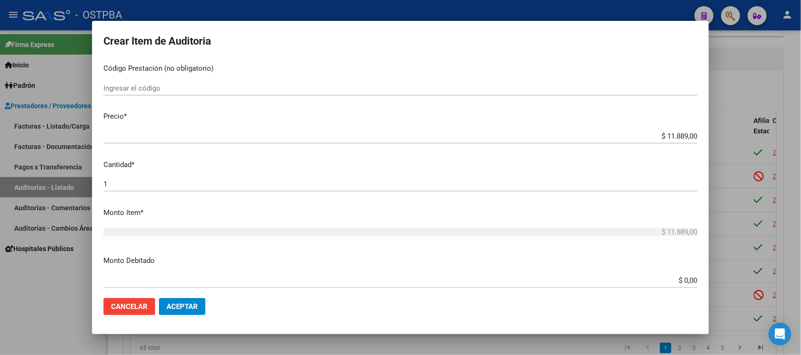
scroll to position [178, 0]
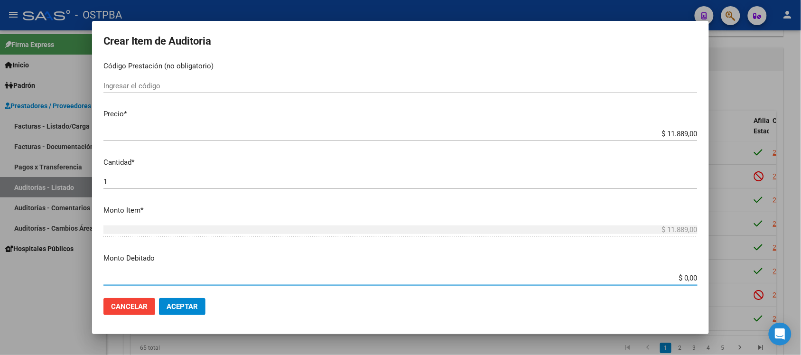
click at [684, 278] on input "$ 0,00" at bounding box center [400, 278] width 594 height 9
type input "$ 11.889,00"
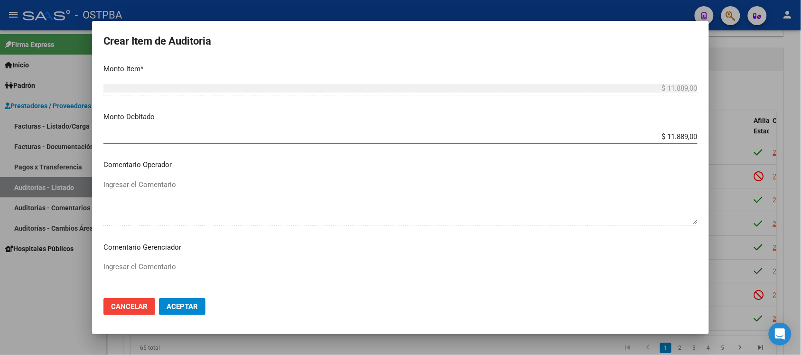
scroll to position [356, 0]
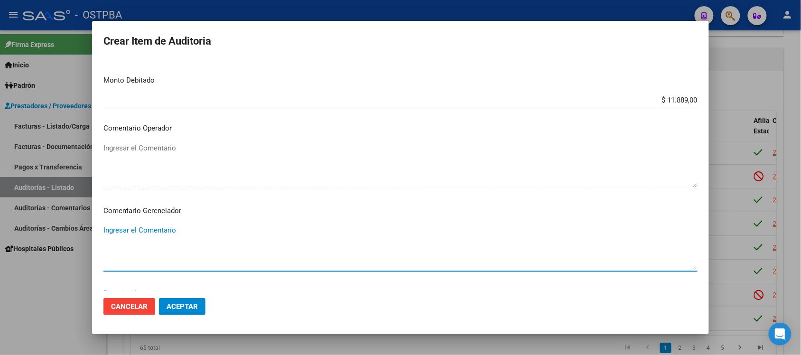
click at [145, 228] on textarea "Ingresar el Comentario" at bounding box center [400, 247] width 594 height 45
type textarea "IRREGULARIDAD EN PAGOS"
click at [181, 304] on span "Aceptar" at bounding box center [182, 306] width 31 height 9
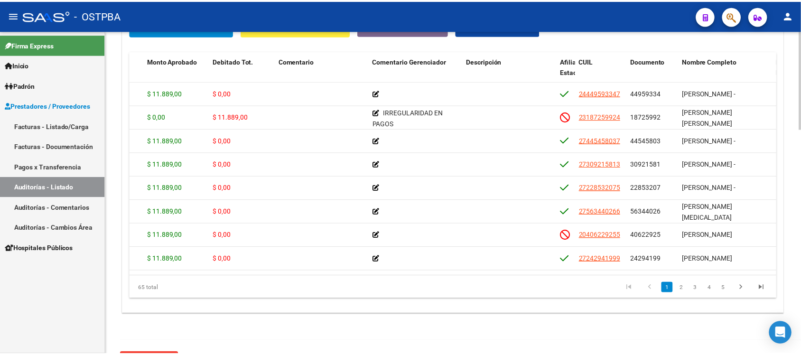
scroll to position [0, 188]
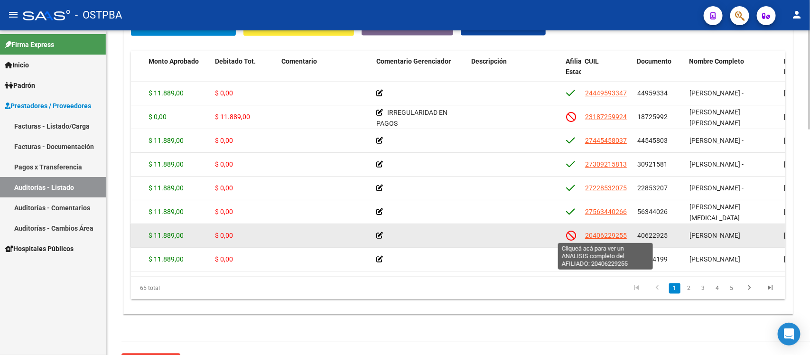
click at [603, 233] on span "20406229255" at bounding box center [606, 235] width 42 height 8
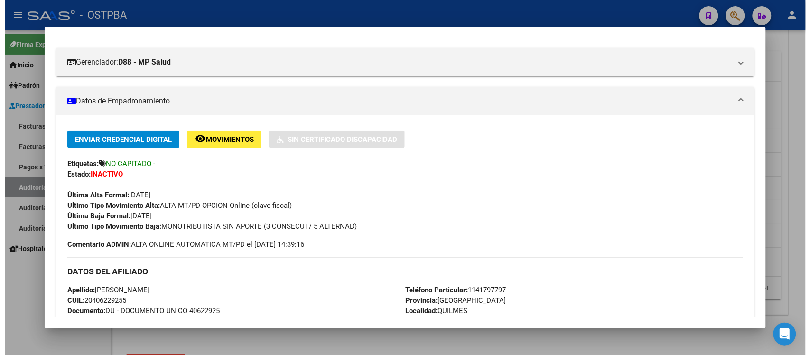
scroll to position [119, 0]
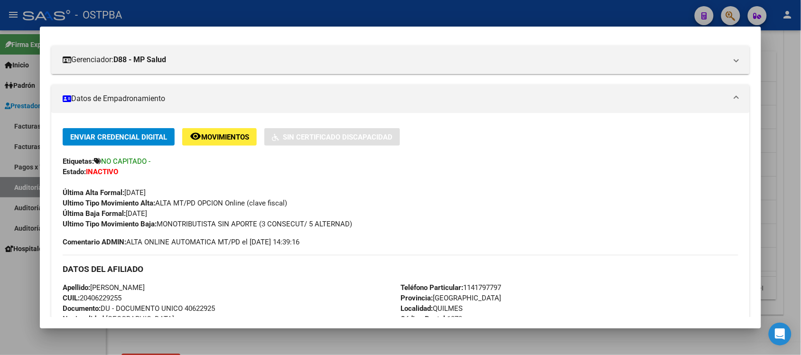
click at [288, 332] on div at bounding box center [400, 177] width 801 height 355
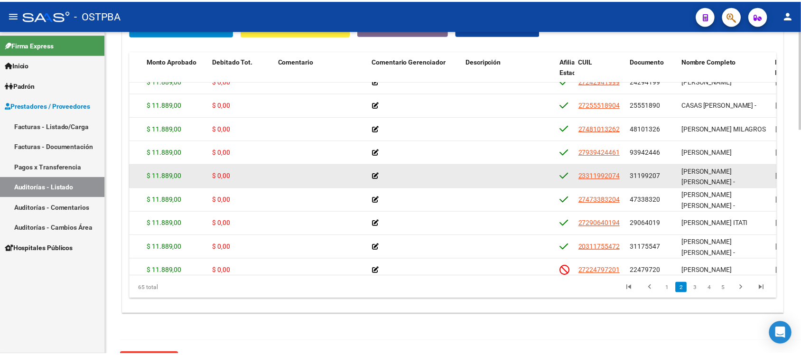
scroll to position [237, 188]
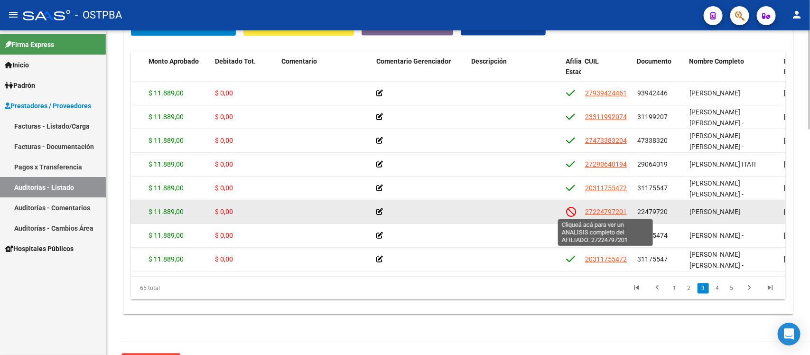
click at [603, 213] on span "27224797201" at bounding box center [606, 212] width 42 height 8
type textarea "27224797201"
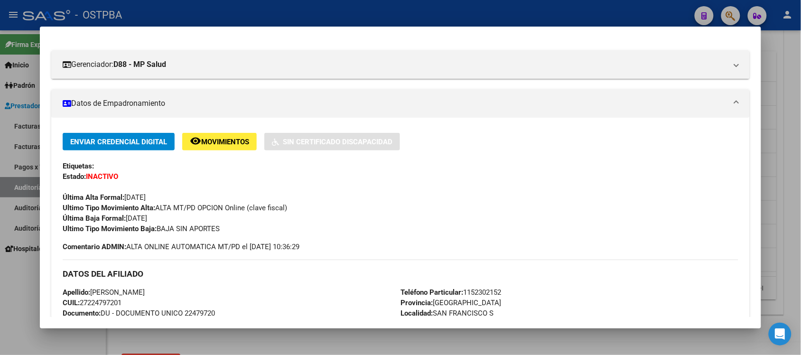
scroll to position [119, 0]
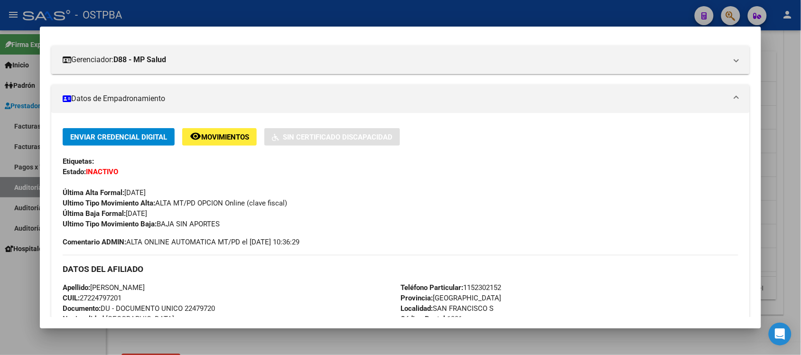
drag, startPoint x: 76, startPoint y: 295, endPoint x: 120, endPoint y: 295, distance: 44.1
click at [120, 295] on span "CUIL: 27224797201" at bounding box center [92, 298] width 59 height 9
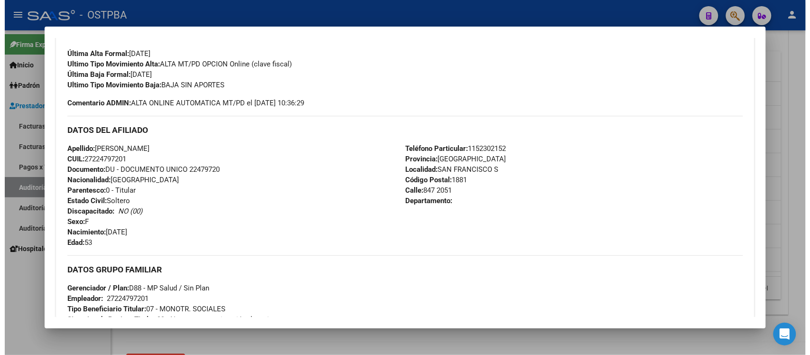
scroll to position [237, 0]
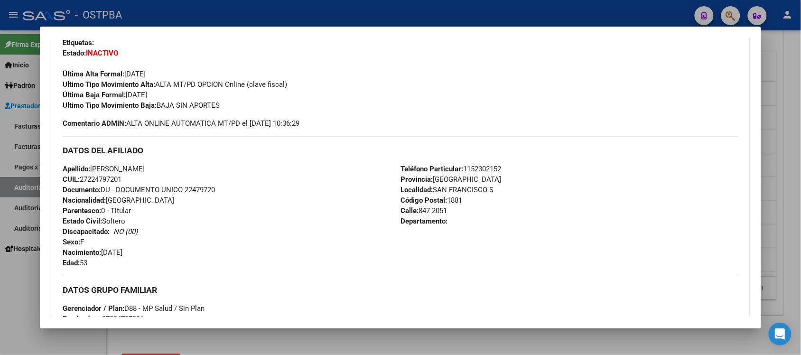
click at [721, 335] on div at bounding box center [400, 177] width 801 height 355
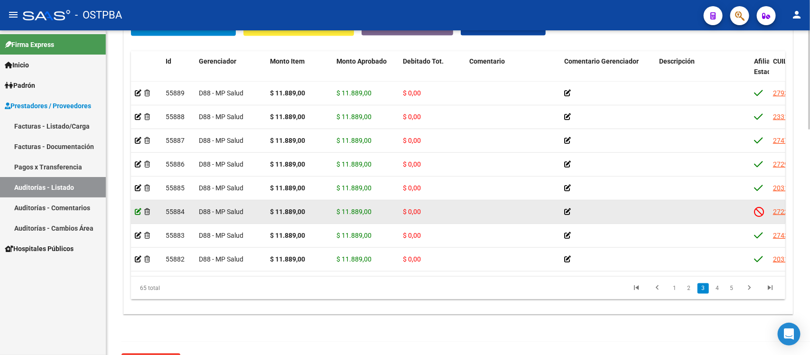
click at [136, 210] on icon at bounding box center [138, 211] width 7 height 7
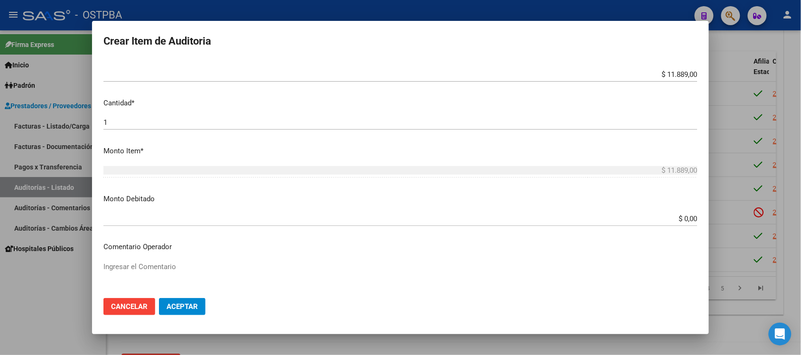
click at [680, 217] on input "$ 0,00" at bounding box center [400, 218] width 594 height 9
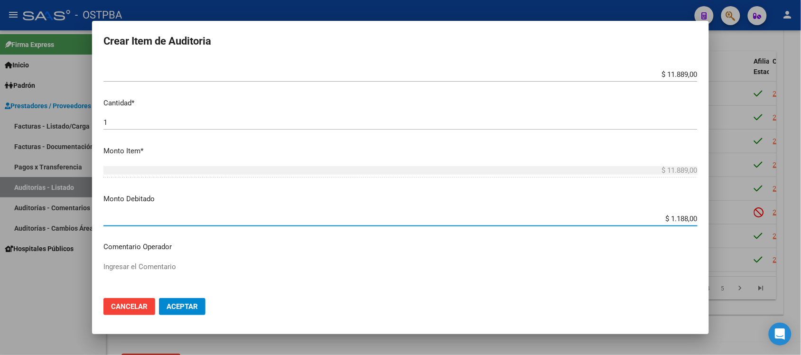
type input "$ 11.889,00"
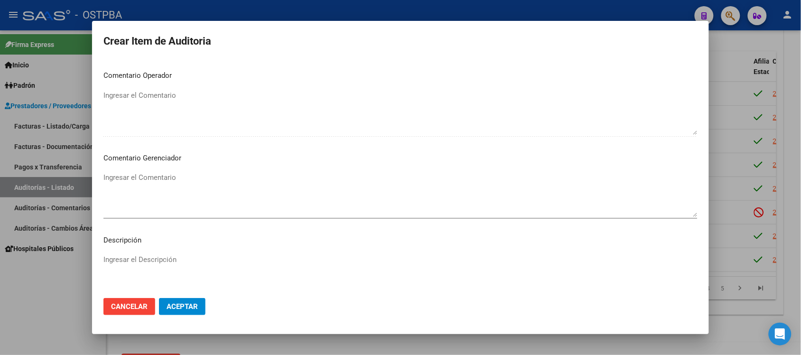
scroll to position [415, 0]
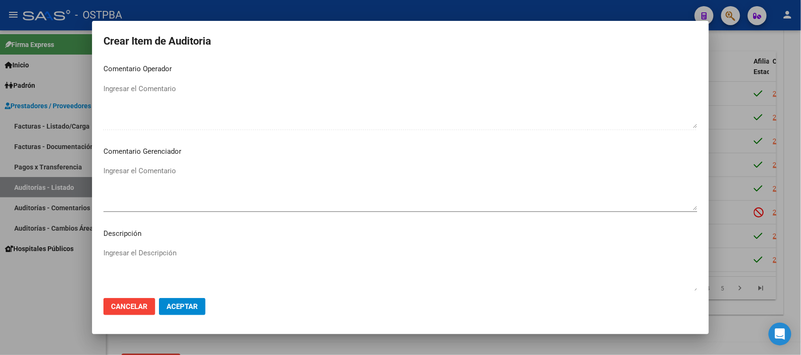
click at [121, 173] on textarea "Ingresar el Comentario" at bounding box center [400, 188] width 594 height 45
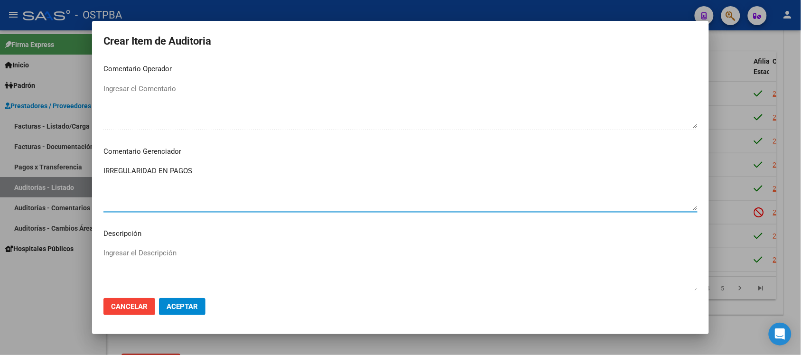
type textarea "IRREGULARIDAD EN PAGOS"
click at [168, 304] on span "Aceptar" at bounding box center [182, 306] width 31 height 9
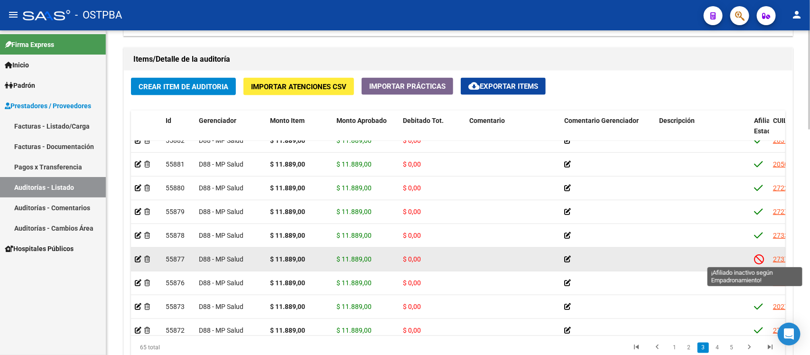
click at [758, 262] on icon at bounding box center [759, 259] width 10 height 10
click at [757, 255] on icon at bounding box center [759, 259] width 10 height 10
click at [774, 256] on span "27370242203" at bounding box center [794, 259] width 42 height 8
type textarea "27370242203"
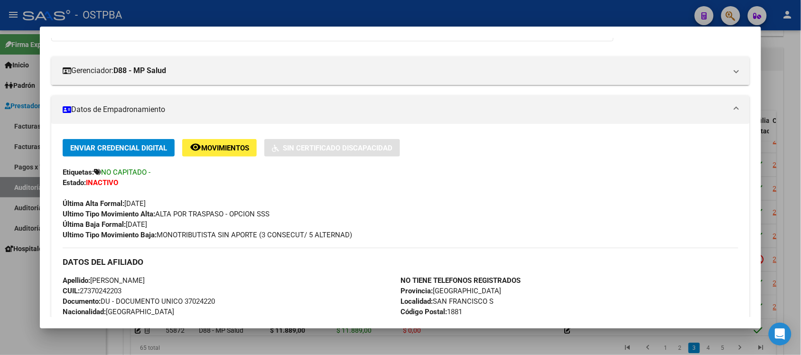
scroll to position [119, 0]
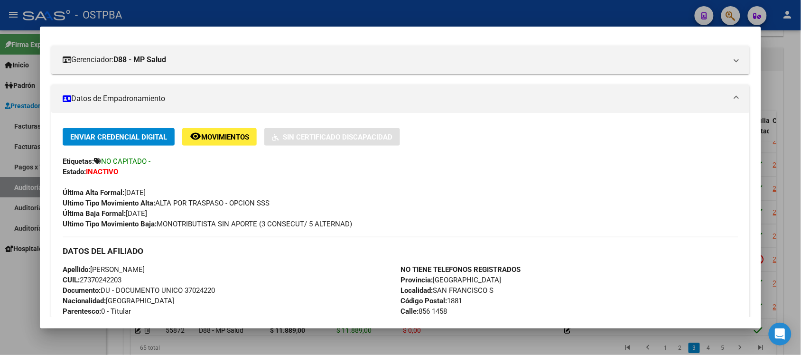
drag, startPoint x: 76, startPoint y: 279, endPoint x: 120, endPoint y: 275, distance: 44.3
click at [120, 276] on span "CUIL: 27370242203" at bounding box center [92, 280] width 59 height 9
click at [124, 278] on div "Apellido: LARA YANET ZODER CUIL: 27370242203 Documento: DU - DOCUMENTO UNICO 37…" at bounding box center [232, 316] width 338 height 104
drag, startPoint x: 121, startPoint y: 281, endPoint x: 79, endPoint y: 279, distance: 41.8
click at [79, 279] on span "CUIL: 27370242203" at bounding box center [92, 280] width 59 height 9
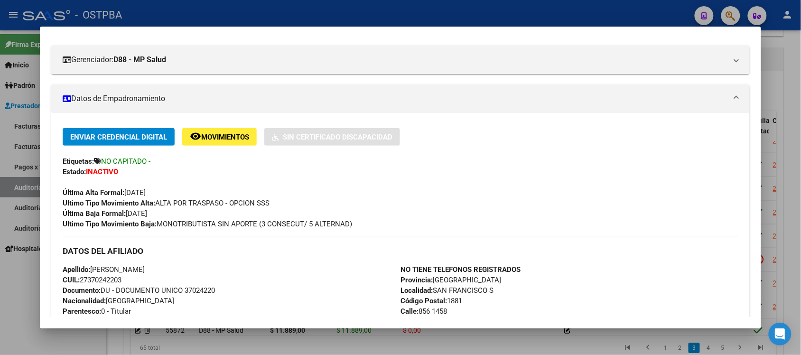
copy span "27370242203"
drag, startPoint x: 88, startPoint y: 266, endPoint x: 157, endPoint y: 266, distance: 68.3
click at [157, 266] on div "Apellido: LARA YANET ZODER CUIL: 27370242203 Documento: DU - DOCUMENTO UNICO 37…" at bounding box center [232, 316] width 338 height 104
copy span "LARA YANET ZODER"
click at [755, 218] on mat-dialog-content "Análisis Afiliado - CUIL: 27370242203 DATOS PADRÓN ÁGIL: ZODER LARA YANET | INA…" at bounding box center [400, 177] width 721 height 279
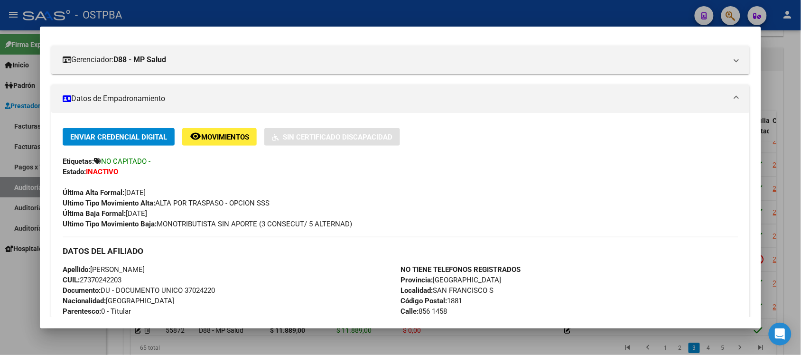
click at [782, 221] on div at bounding box center [400, 177] width 801 height 355
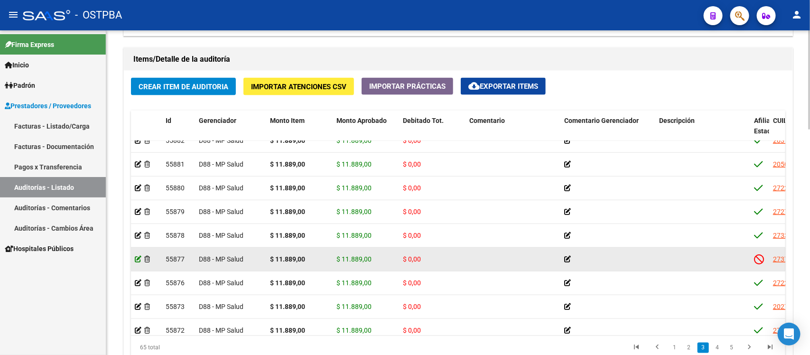
click at [138, 258] on icon at bounding box center [138, 259] width 7 height 7
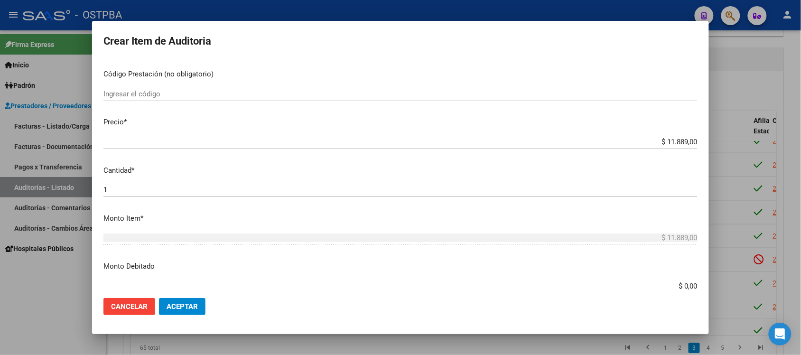
scroll to position [237, 0]
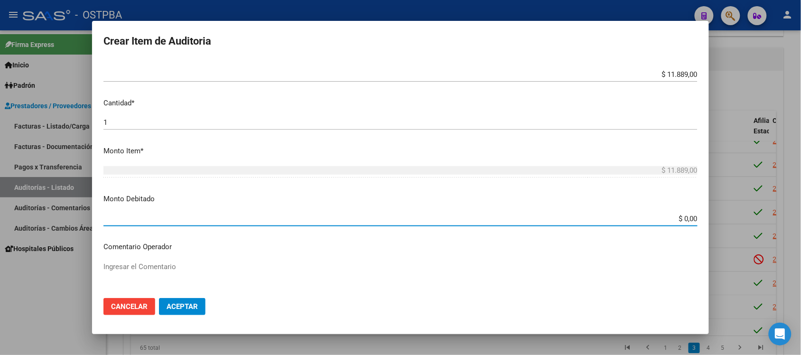
click at [677, 219] on input "$ 0,00" at bounding box center [400, 218] width 594 height 9
type input "$ 11.889,00"
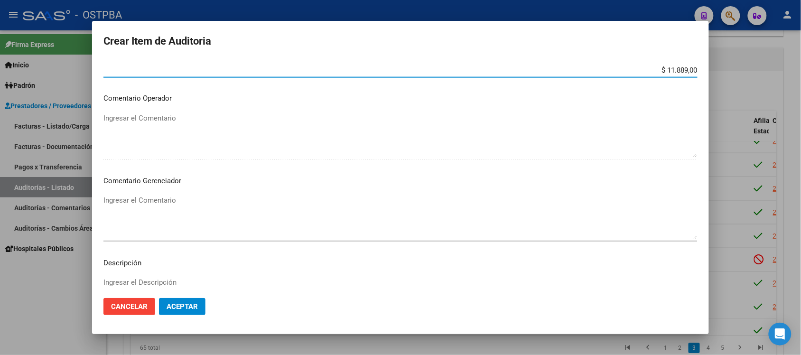
scroll to position [415, 0]
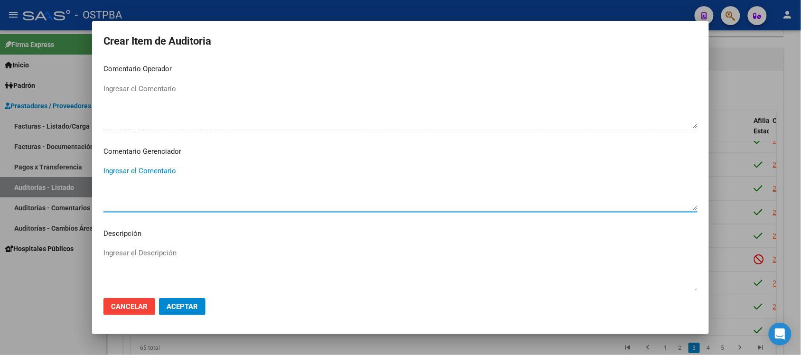
click at [148, 166] on textarea "Ingresar el Comentario" at bounding box center [400, 188] width 594 height 45
type textarea "IRREGULARIDAD EN PAGOS"
click at [181, 306] on span "Aceptar" at bounding box center [182, 306] width 31 height 9
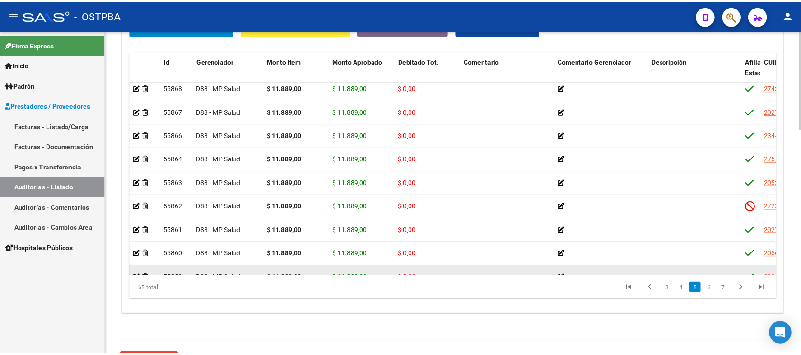
scroll to position [712, 0]
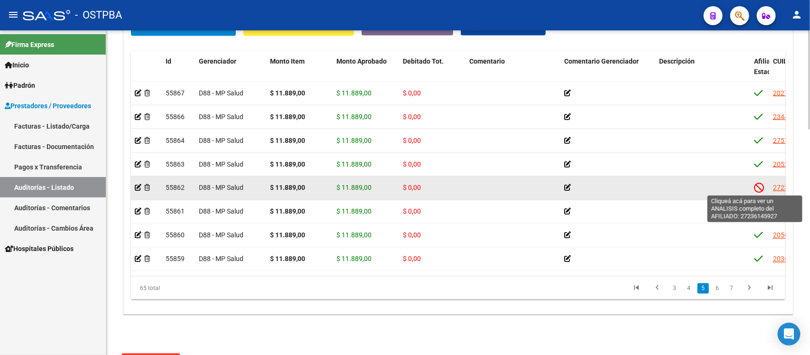
click at [776, 187] on span "27236145927" at bounding box center [794, 188] width 42 height 8
type textarea "27236145927"
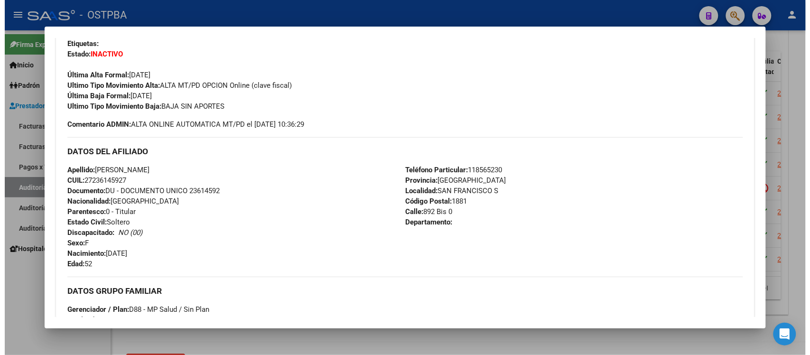
scroll to position [237, 0]
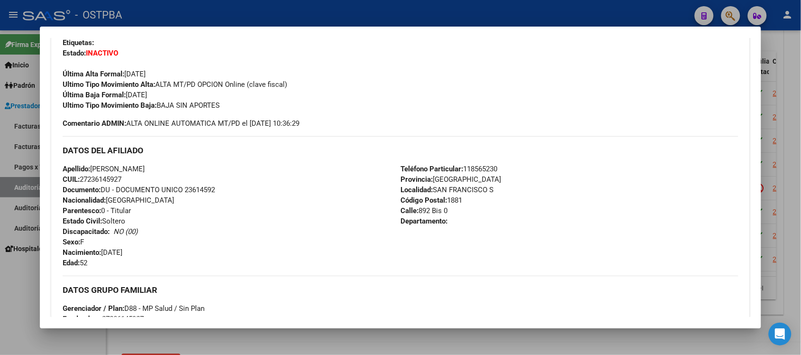
drag, startPoint x: 75, startPoint y: 182, endPoint x: 137, endPoint y: 184, distance: 61.7
click at [137, 184] on div "Apellido: NILDA LEDEZMA CUIL: 27236145927 Documento: DU - DOCUMENTO UNICO 23614…" at bounding box center [232, 216] width 338 height 104
copy span "27236145927"
drag, startPoint x: 86, startPoint y: 167, endPoint x: 141, endPoint y: 172, distance: 55.2
click at [141, 172] on span "Apellido: NILDA LEDEZMA" at bounding box center [104, 169] width 82 height 9
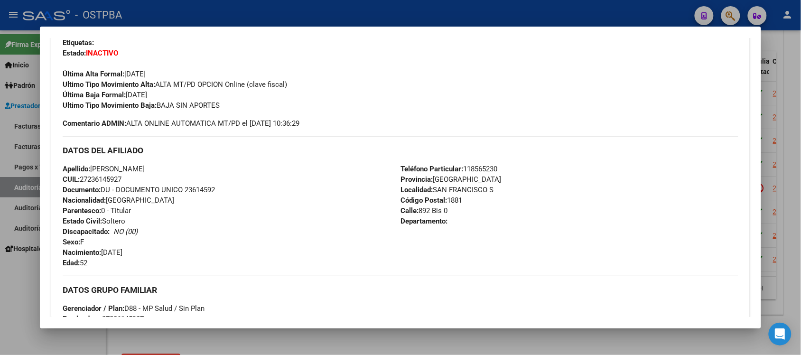
copy span "NILDA LEDEZMA"
click at [790, 164] on div at bounding box center [400, 177] width 801 height 355
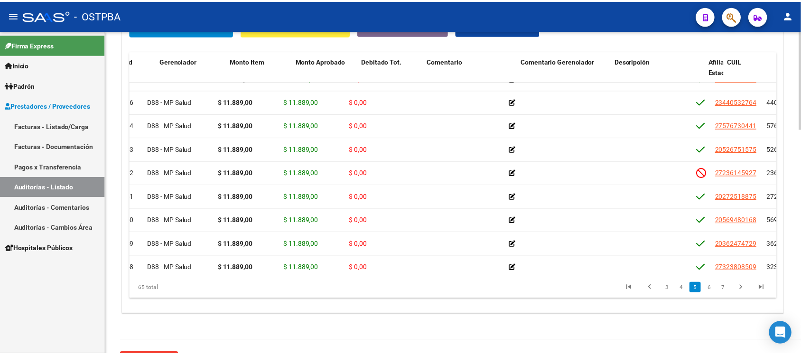
scroll to position [726, 0]
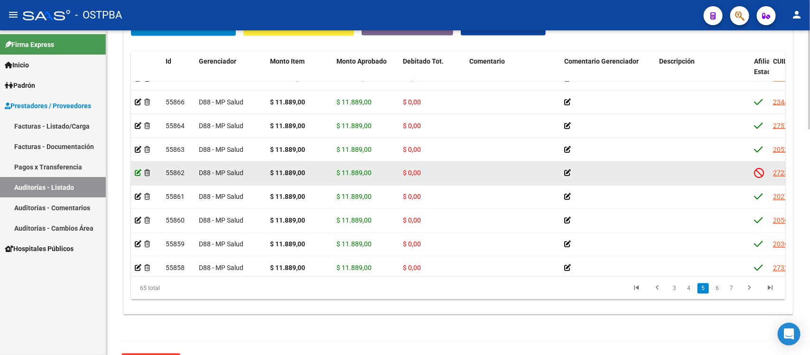
click at [139, 173] on icon at bounding box center [138, 173] width 7 height 7
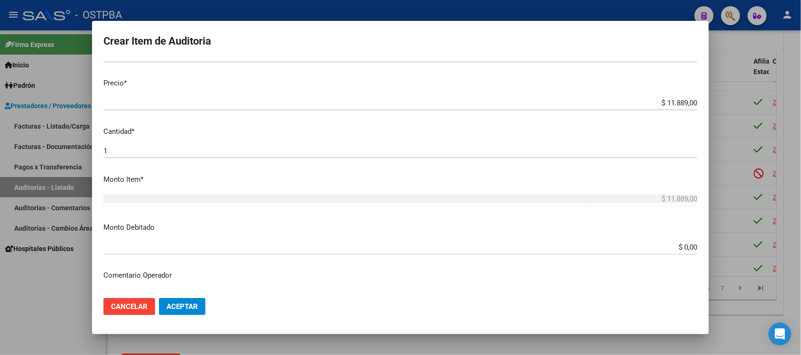
scroll to position [237, 0]
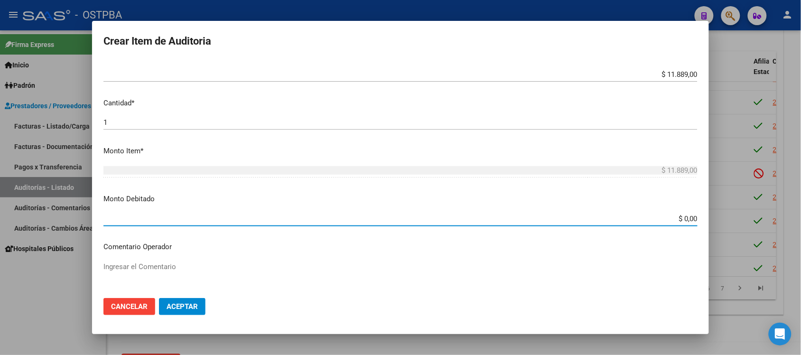
click at [674, 219] on input "$ 0,00" at bounding box center [400, 218] width 594 height 9
type input "$ 11.889,00"
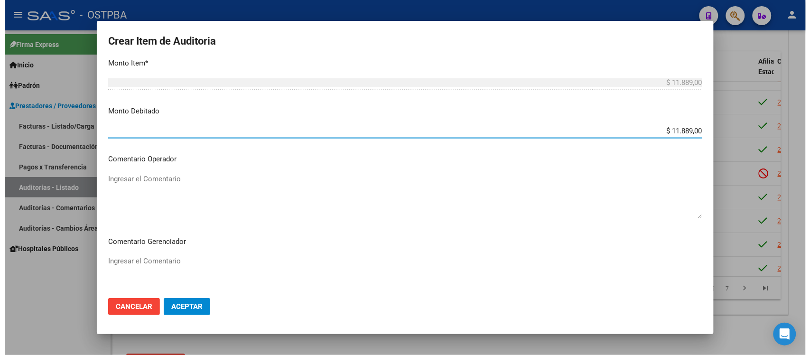
scroll to position [356, 0]
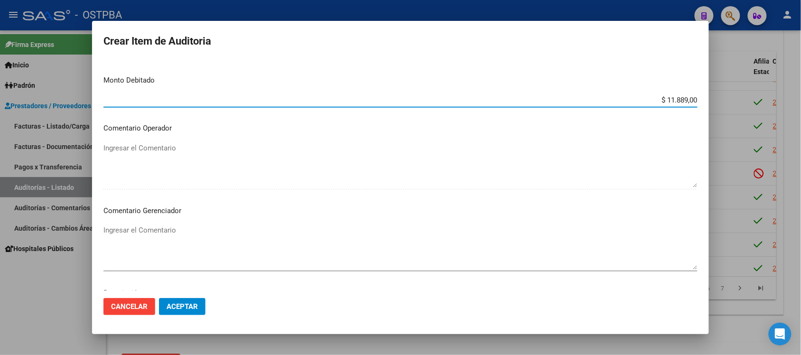
click at [138, 235] on textarea "Ingresar el Comentario" at bounding box center [400, 247] width 594 height 45
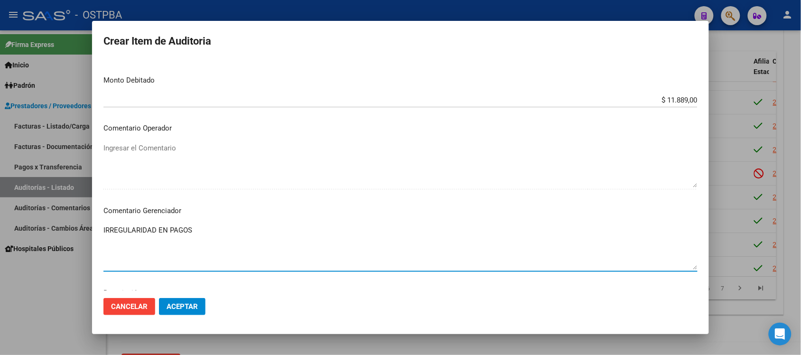
type textarea "IRREGULARIDAD EN PAGOS"
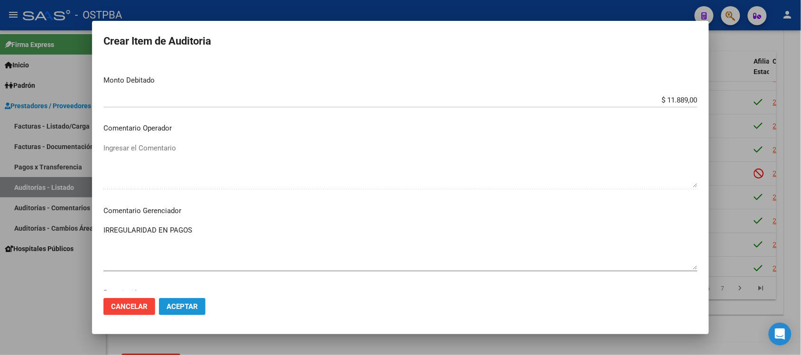
click at [167, 302] on span "Aceptar" at bounding box center [182, 306] width 31 height 9
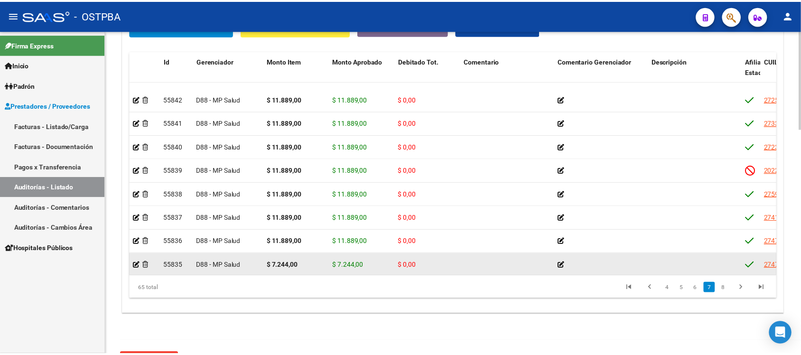
scroll to position [1305, 0]
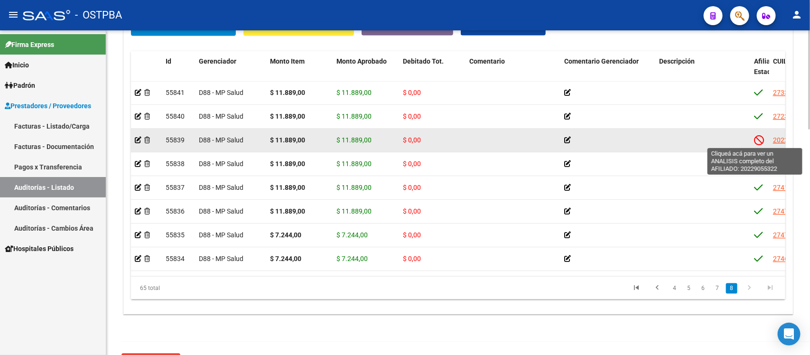
click at [774, 141] on span "20229055322" at bounding box center [794, 141] width 42 height 8
type textarea "20229055322"
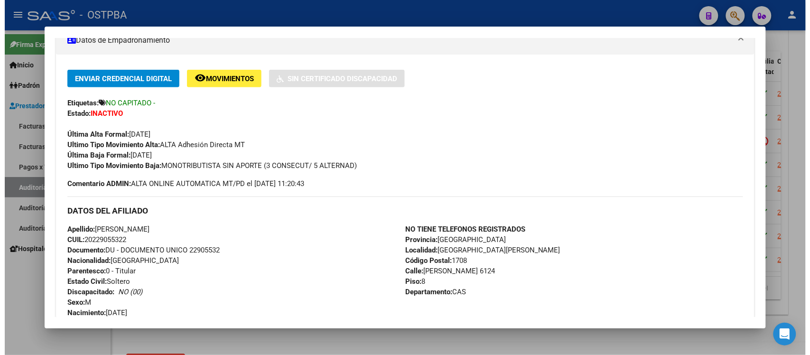
scroll to position [178, 0]
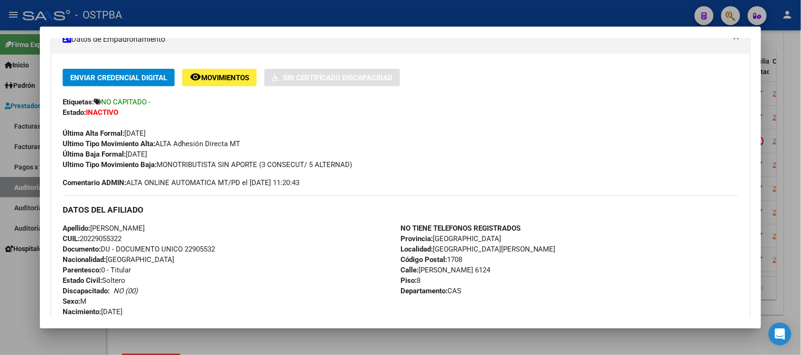
click at [575, 333] on div at bounding box center [400, 177] width 801 height 355
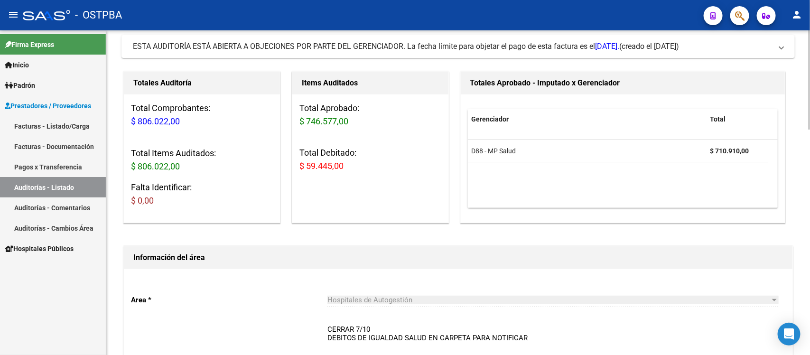
scroll to position [0, 0]
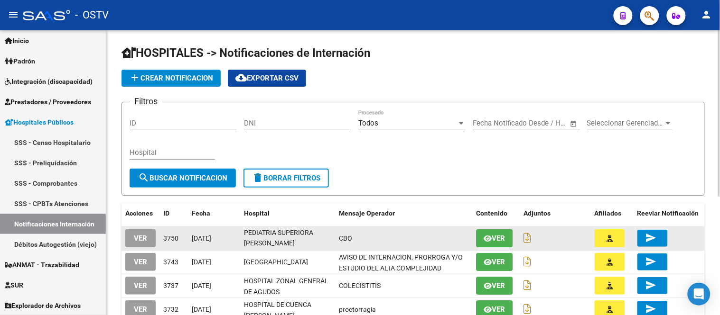
scroll to position [0, 0]
